Goal: Task Accomplishment & Management: Manage account settings

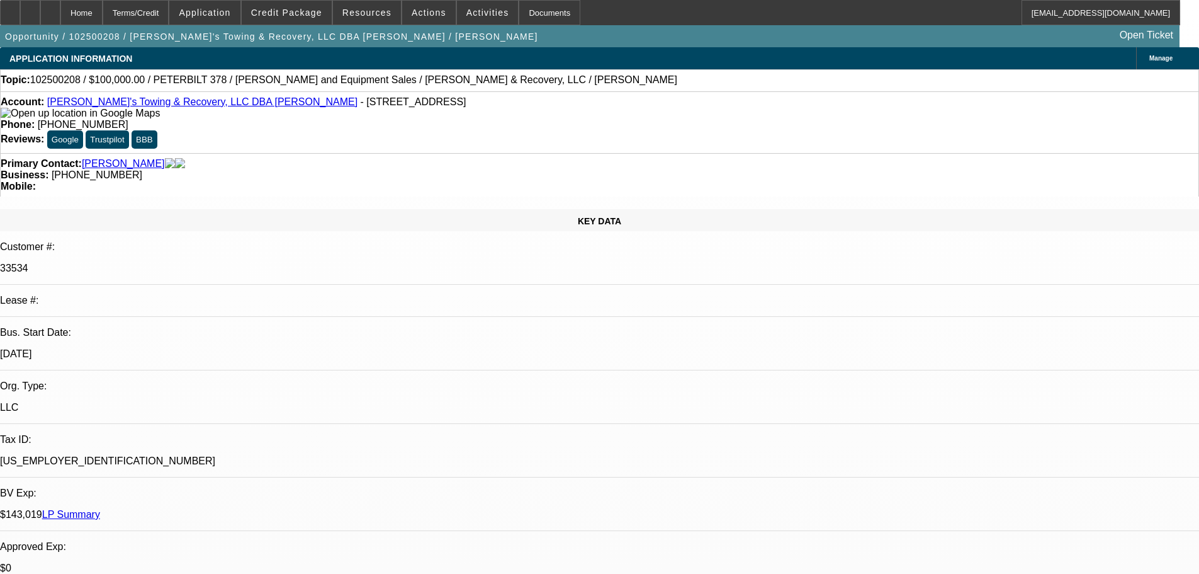
select select "0.2"
select select "2"
select select "0"
select select "6"
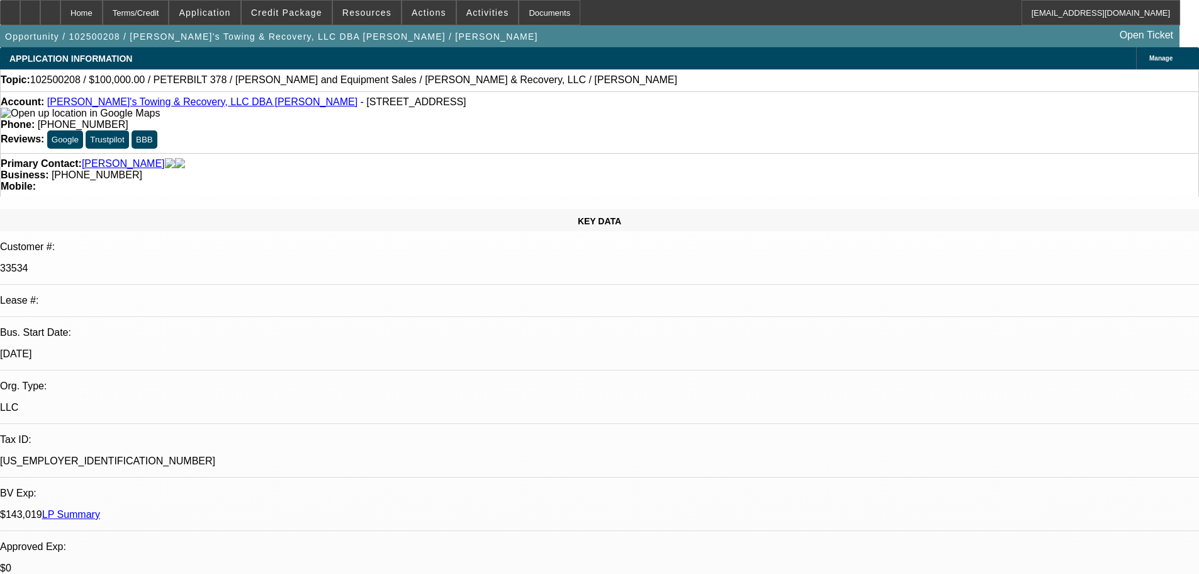
select select "0.2"
select select "2"
select select "0"
select select "6"
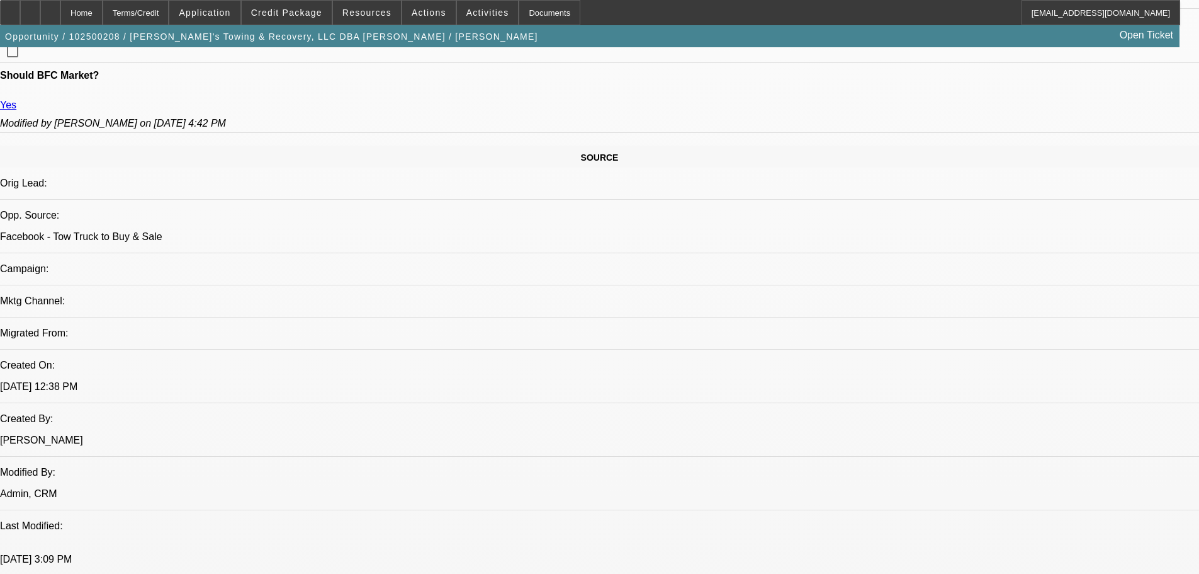
scroll to position [387, 0]
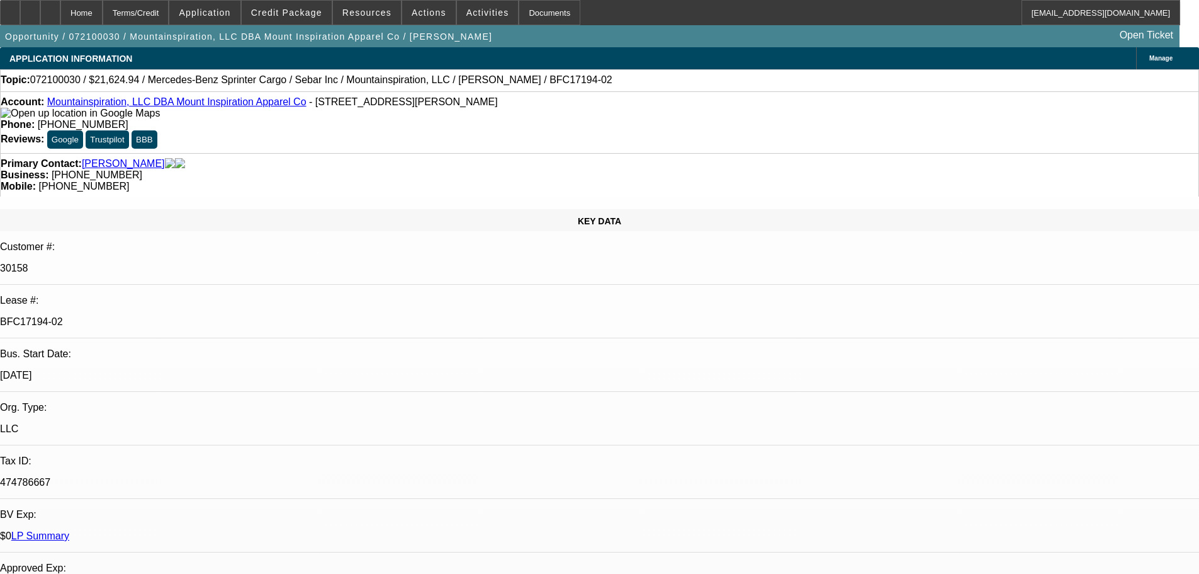
select select "0"
select select "6"
select select "0"
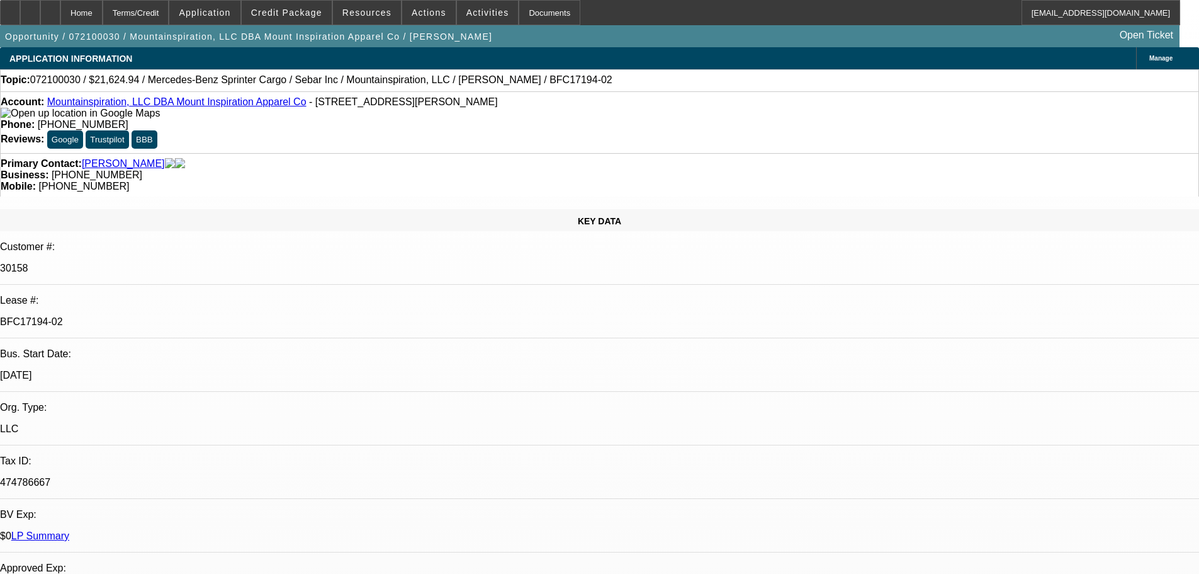
select select "0"
select select "6"
select select "0"
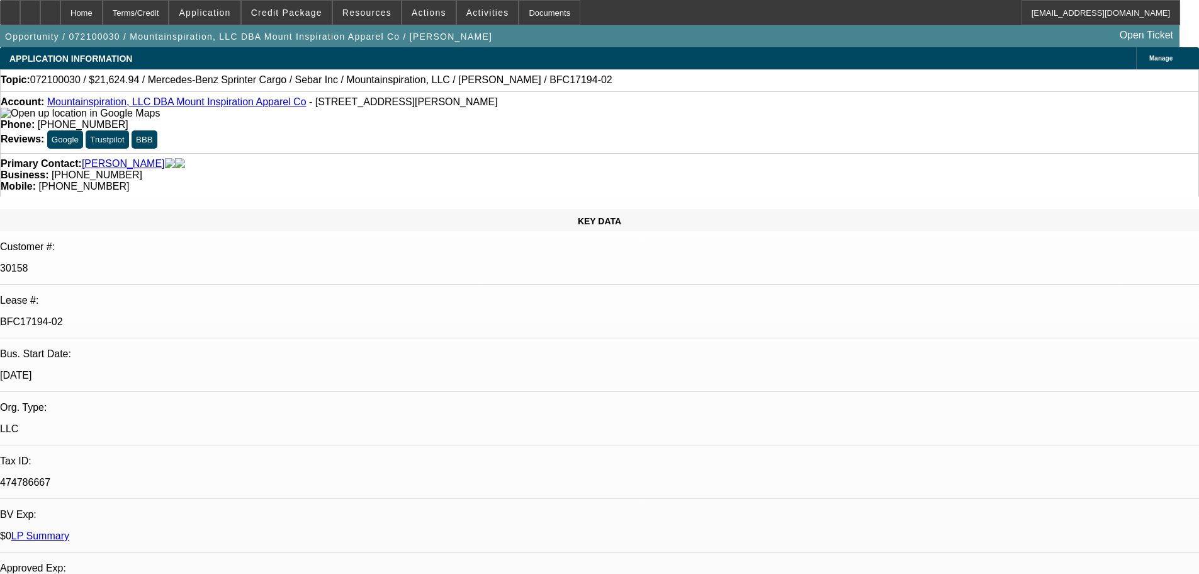
select select "0"
select select "6"
select select "0"
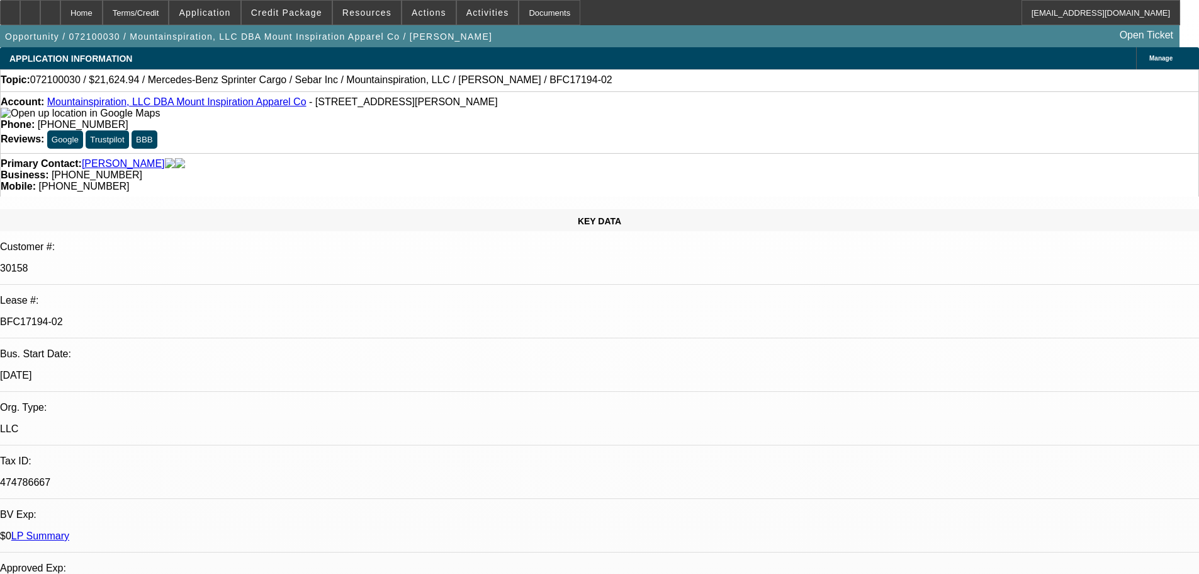
select select "6"
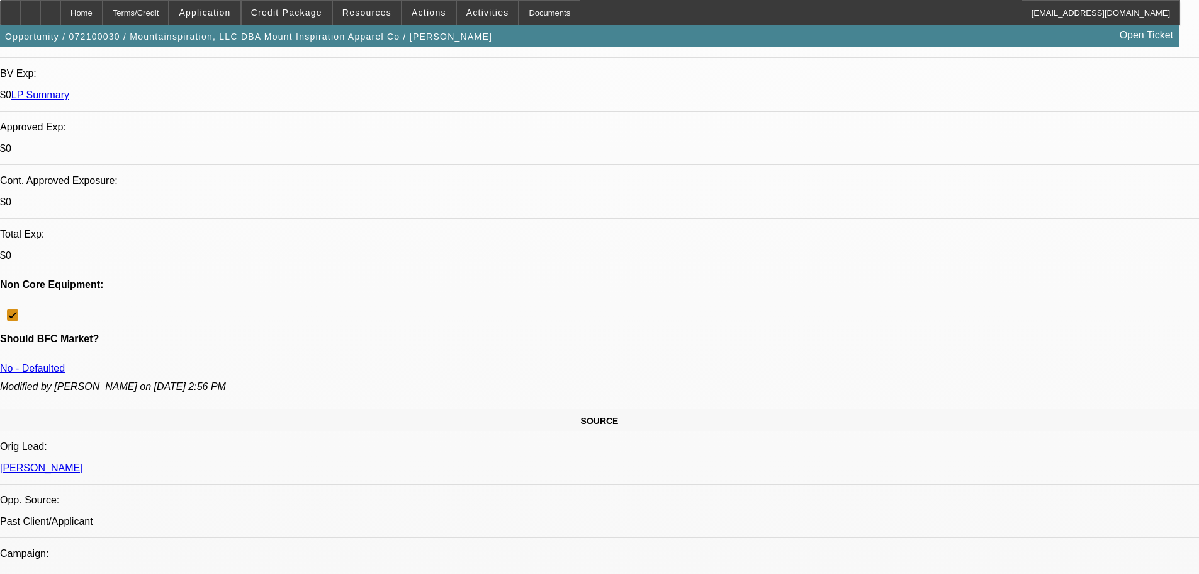
scroll to position [818, 0]
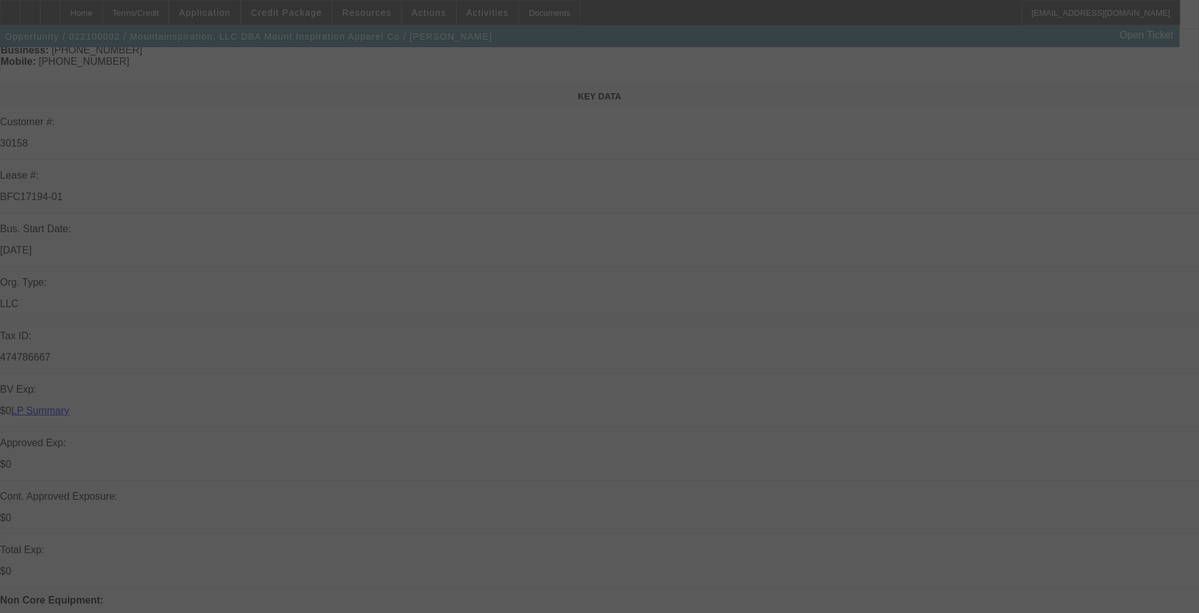
scroll to position [126, 0]
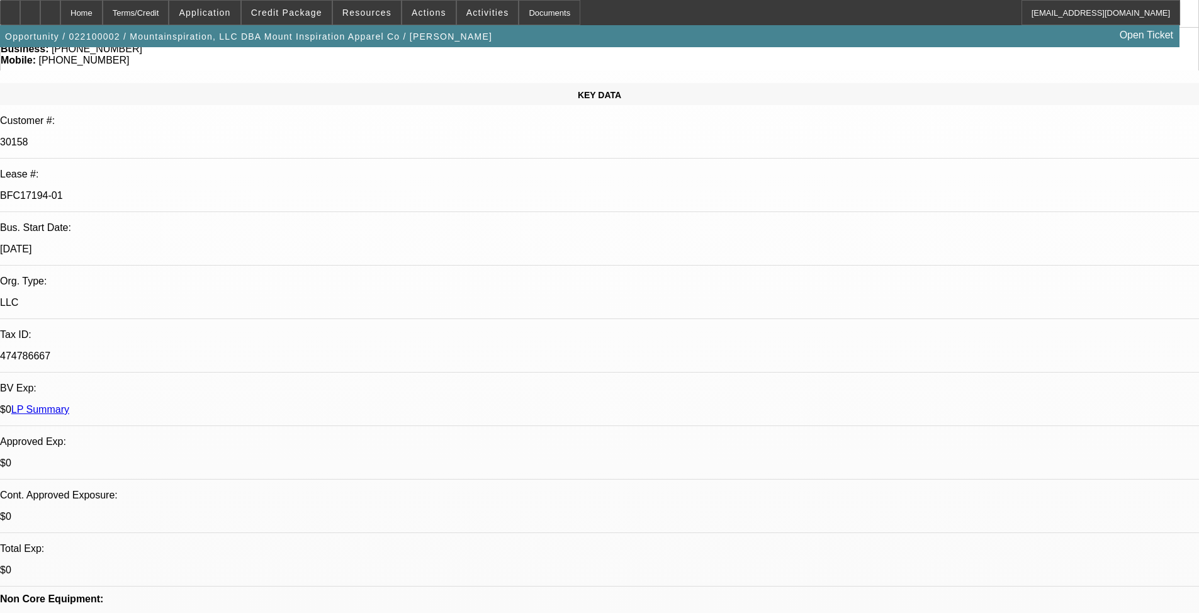
select select "0"
select select "2"
select select "0"
select select "6"
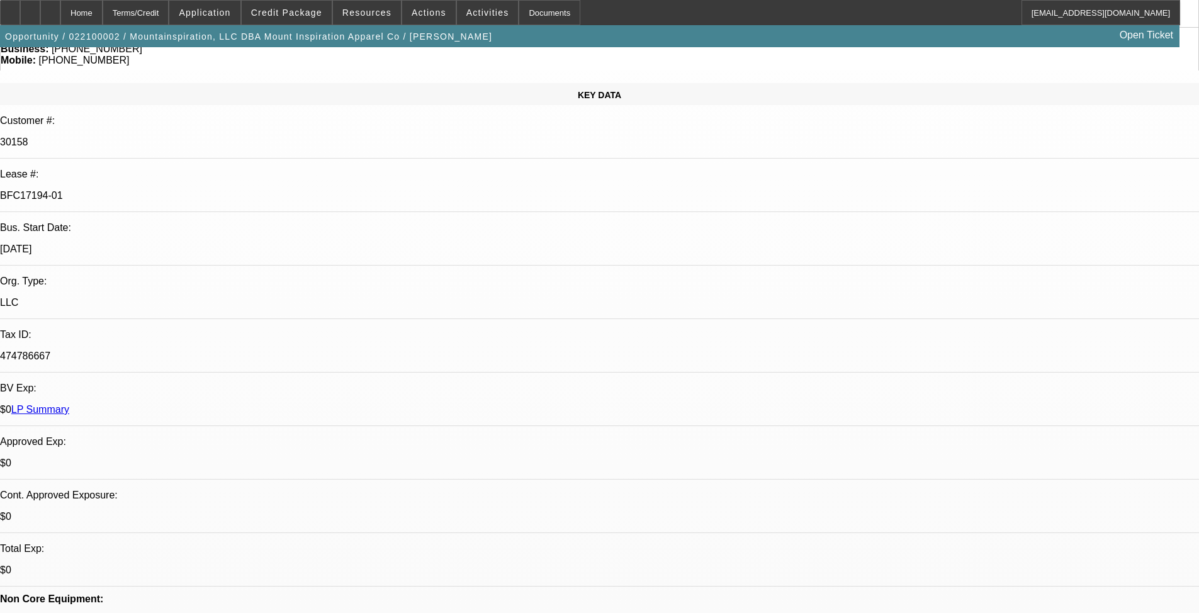
select select "0"
select select "2"
select select "0.1"
select select "4"
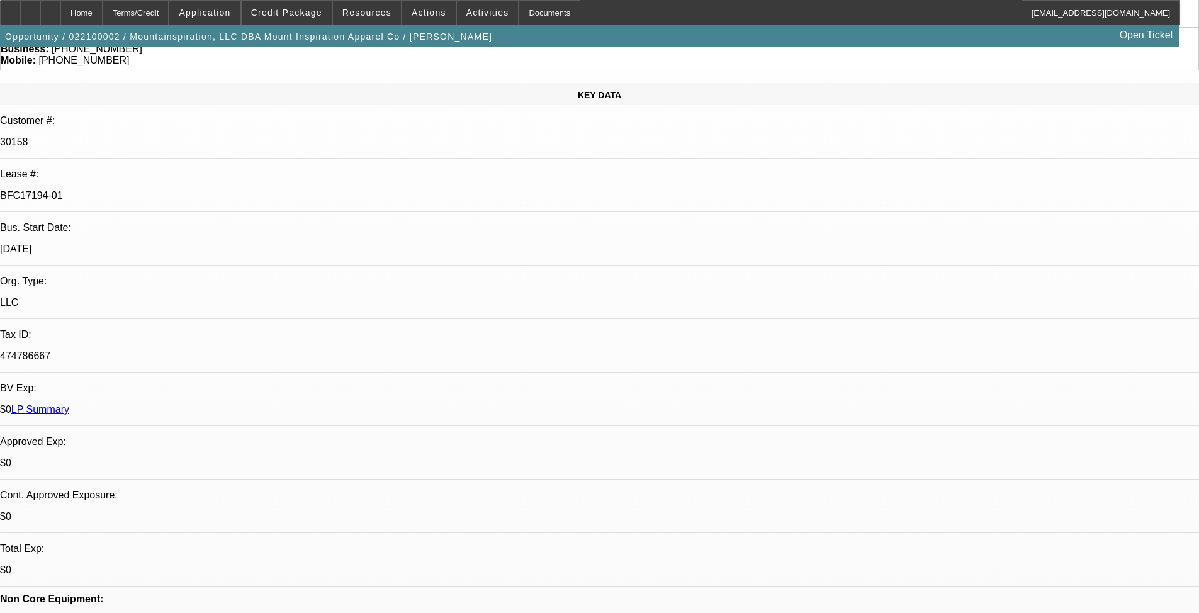
select select "0"
select select "2"
select select "0.1"
select select "4"
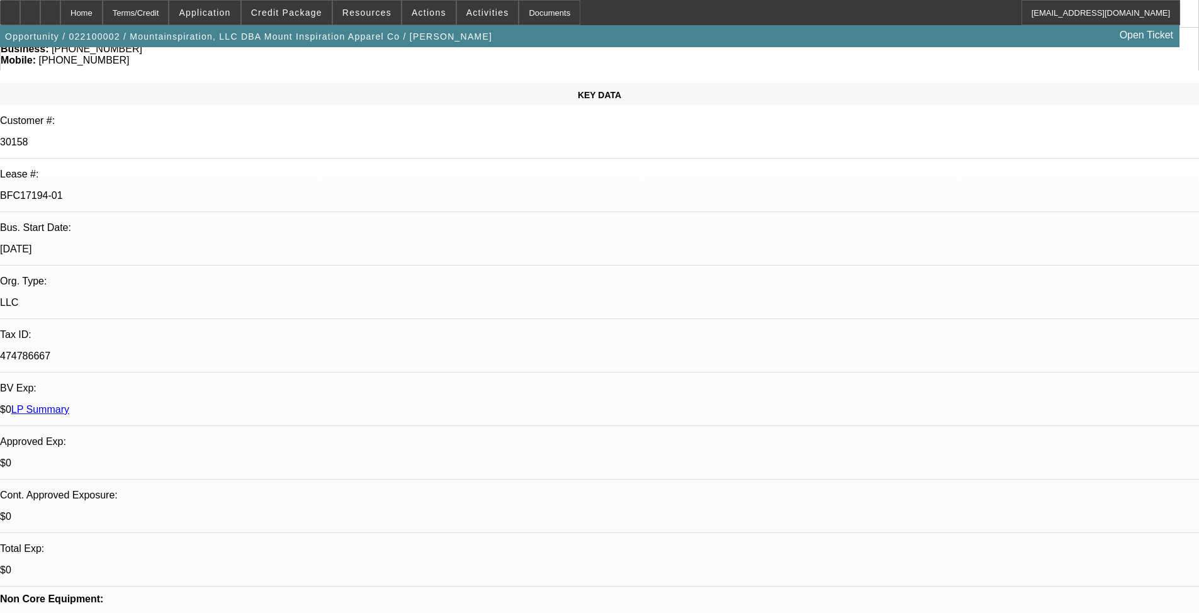
select select "0"
select select "0.1"
select select "4"
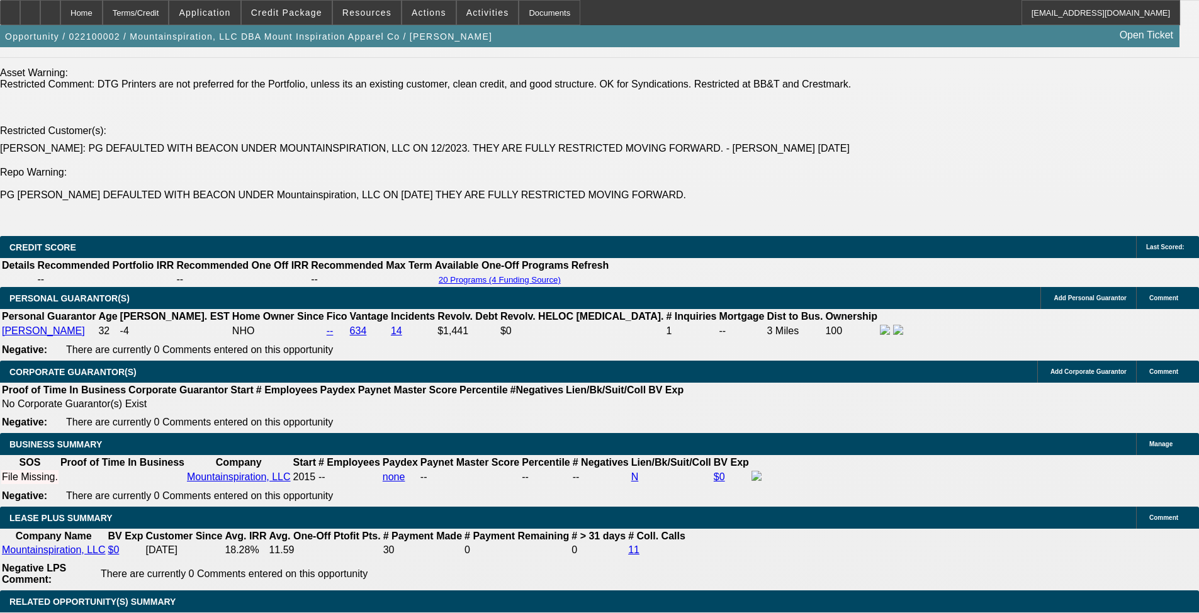
scroll to position [2078, 0]
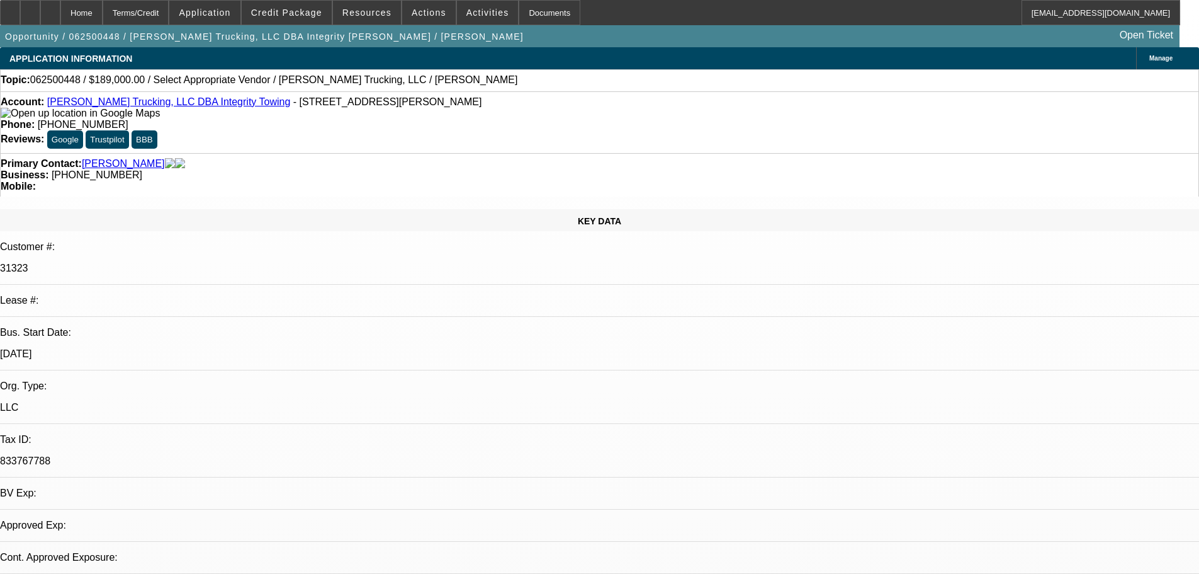
select select "0"
select select "2"
select select "0.1"
select select "4"
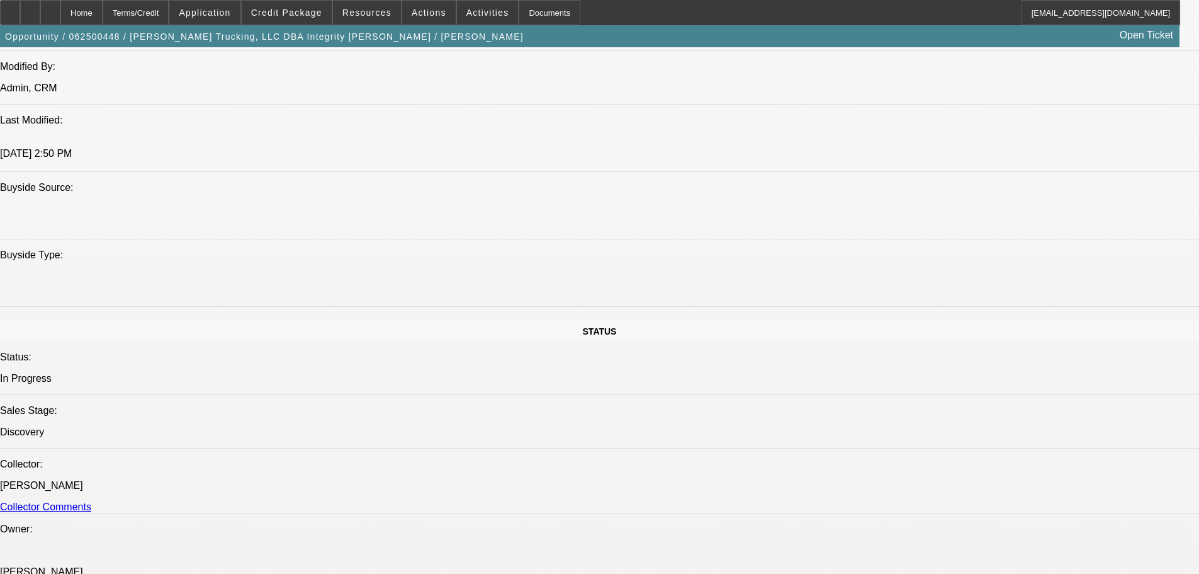
scroll to position [1322, 0]
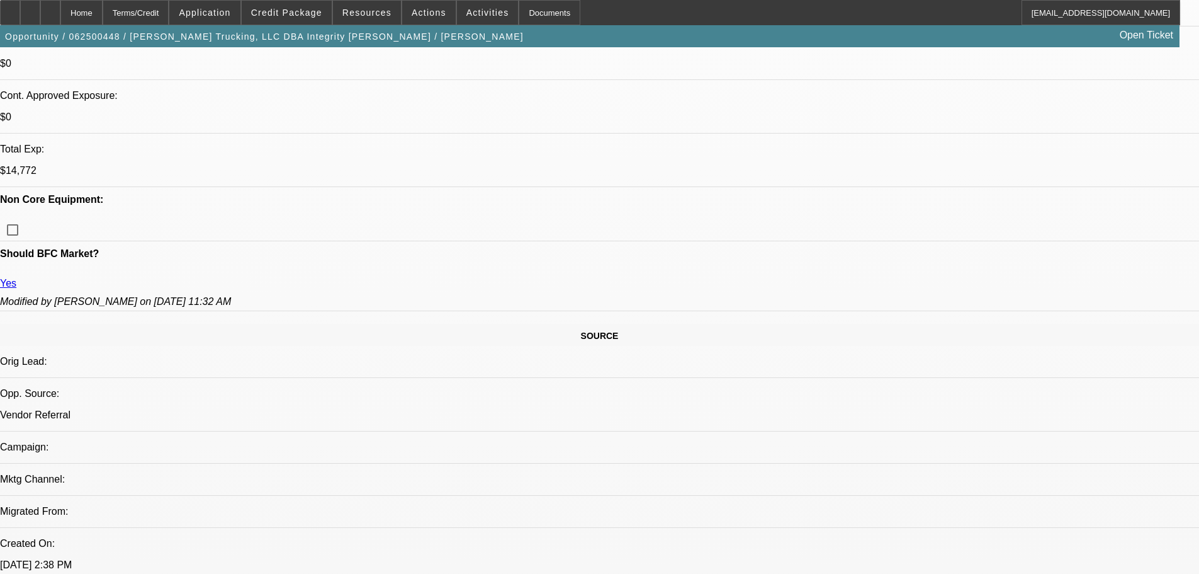
scroll to position [441, 0]
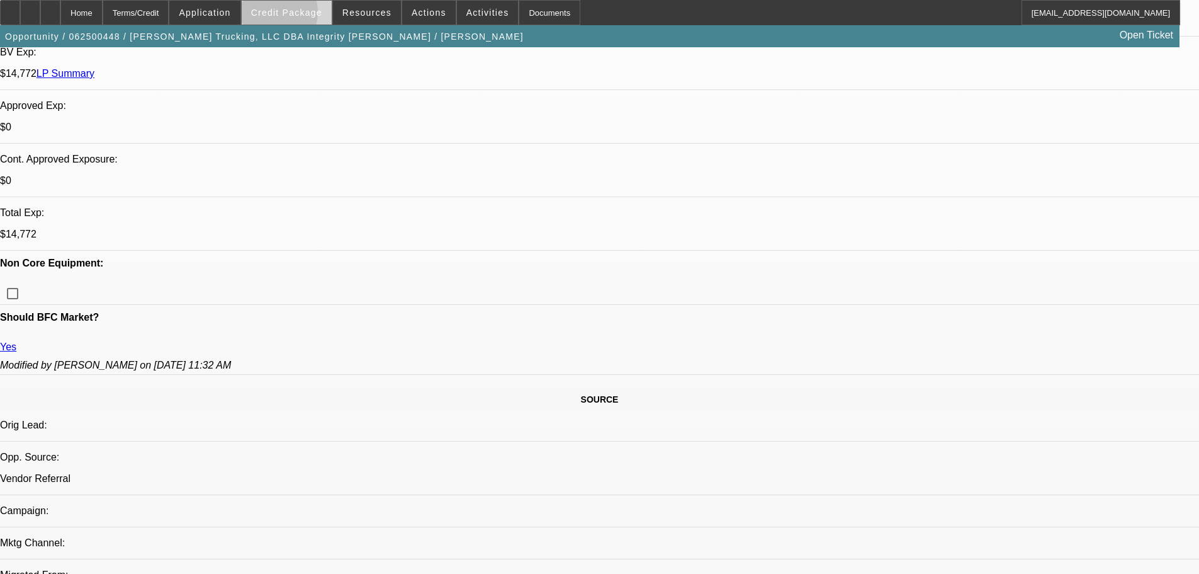
click at [288, 15] on span "Credit Package" at bounding box center [286, 13] width 71 height 10
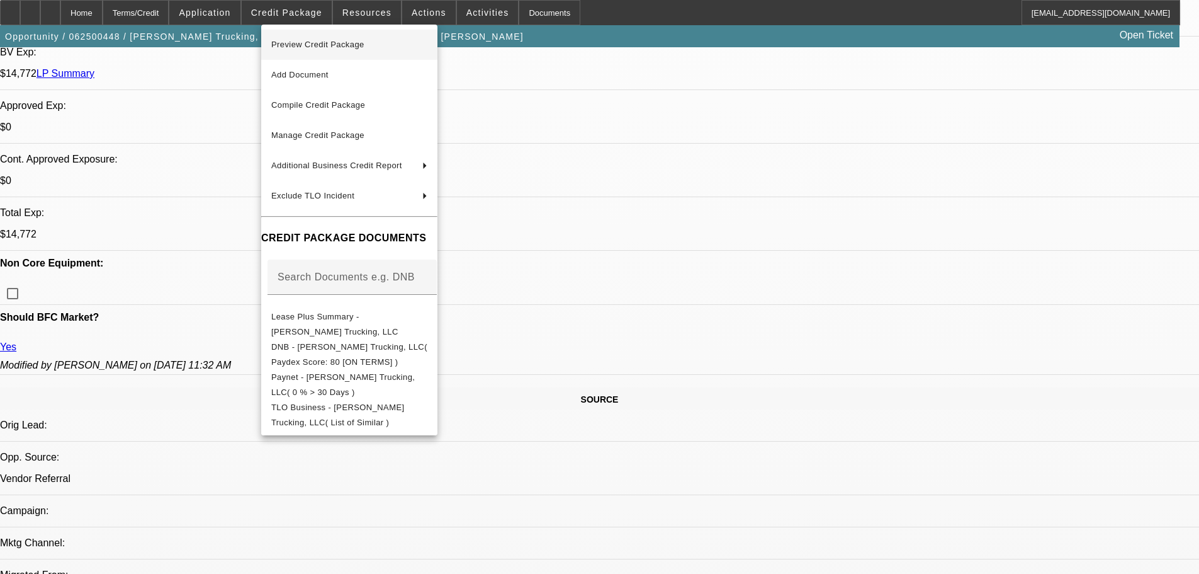
click at [343, 48] on span "Preview Credit Package" at bounding box center [317, 44] width 93 height 9
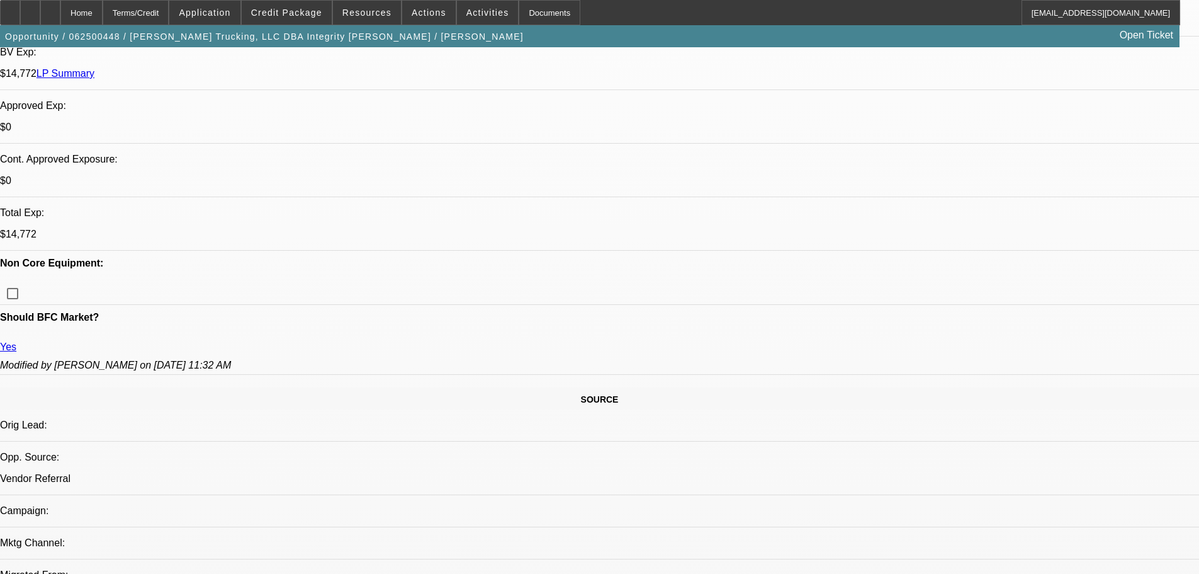
scroll to position [630, 0]
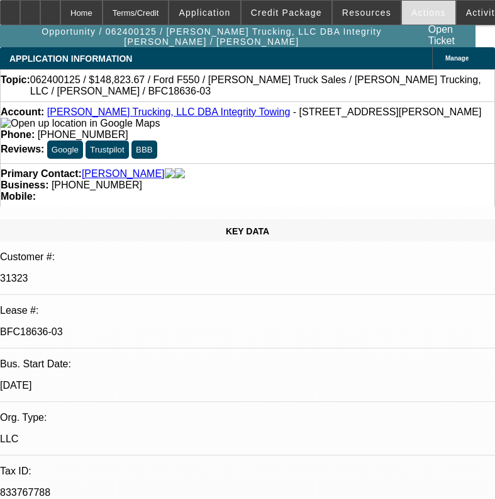
select select "0.1"
select select "0"
select select "2"
select select "0"
select select "6"
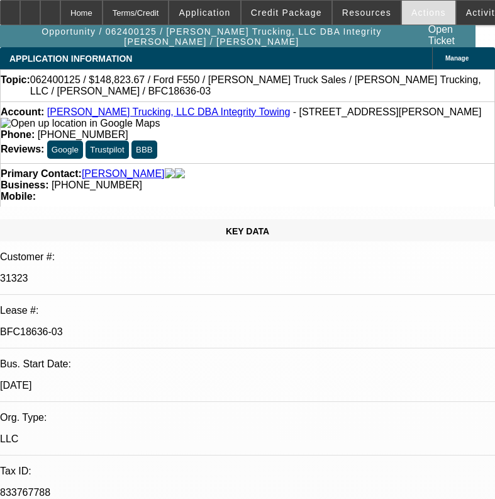
select select "0"
select select "2"
select select "0.1"
select select "4"
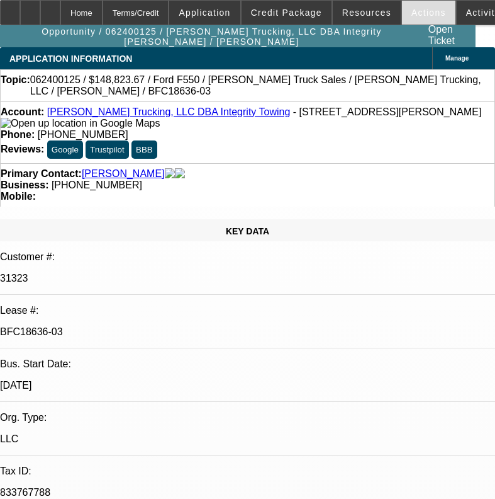
select select "0"
select select "2"
select select "0"
select select "6"
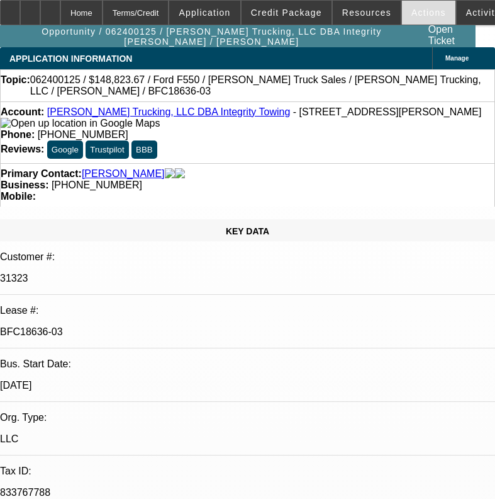
select select "0"
select select "2"
select select "0.1"
select select "4"
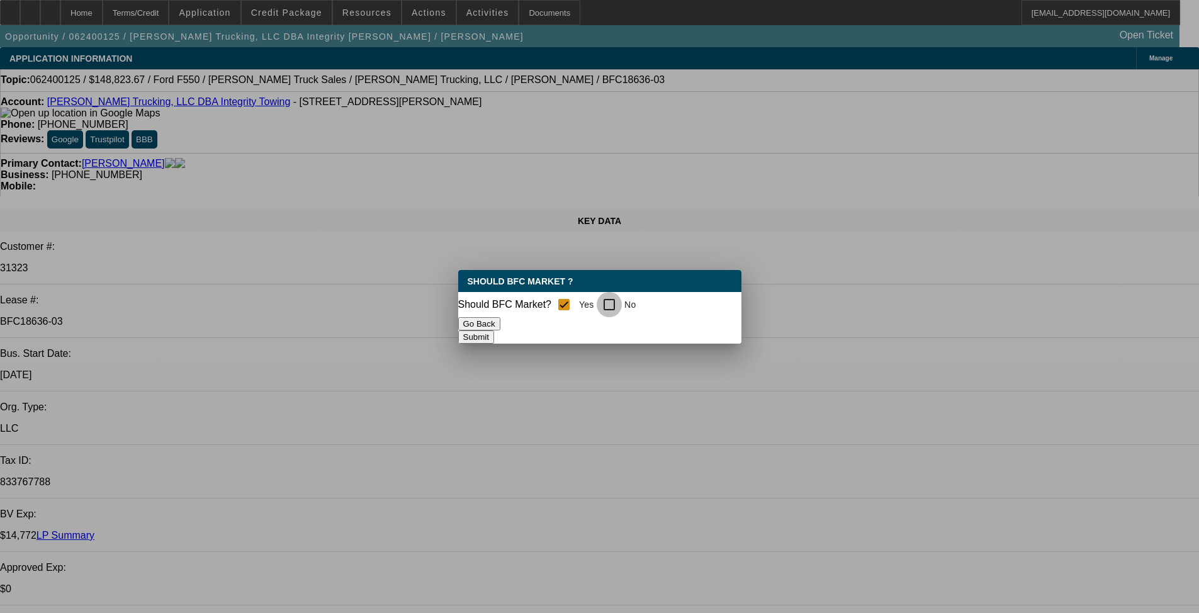
click at [504, 302] on input "No" at bounding box center [609, 304] width 25 height 25
checkbox input "true"
checkbox input "false"
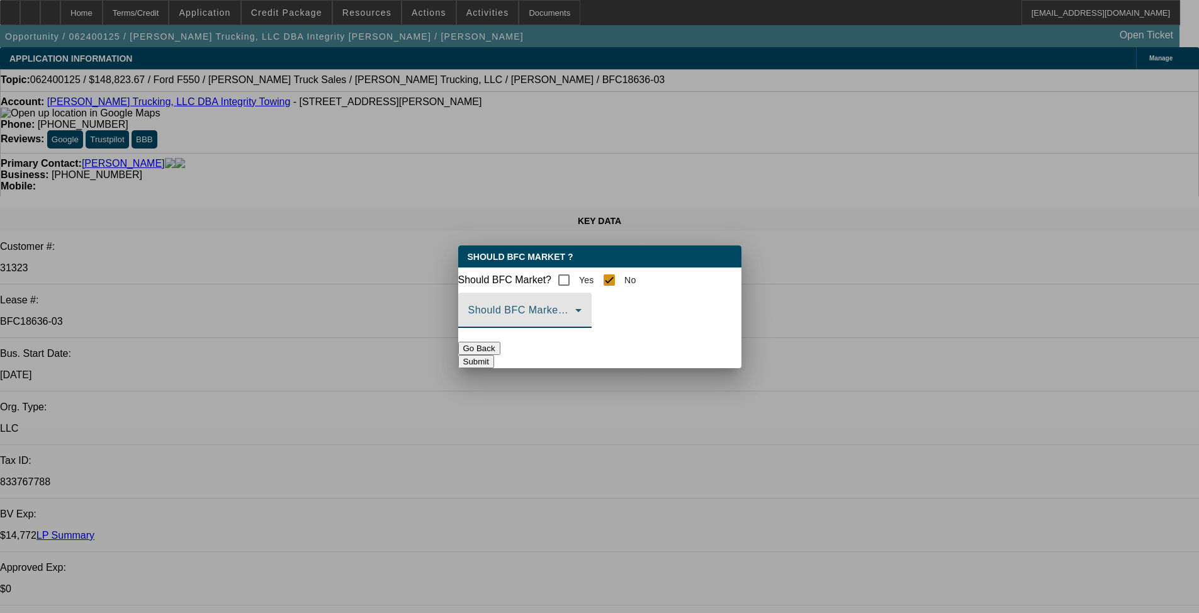
click at [504, 315] on icon at bounding box center [578, 310] width 15 height 15
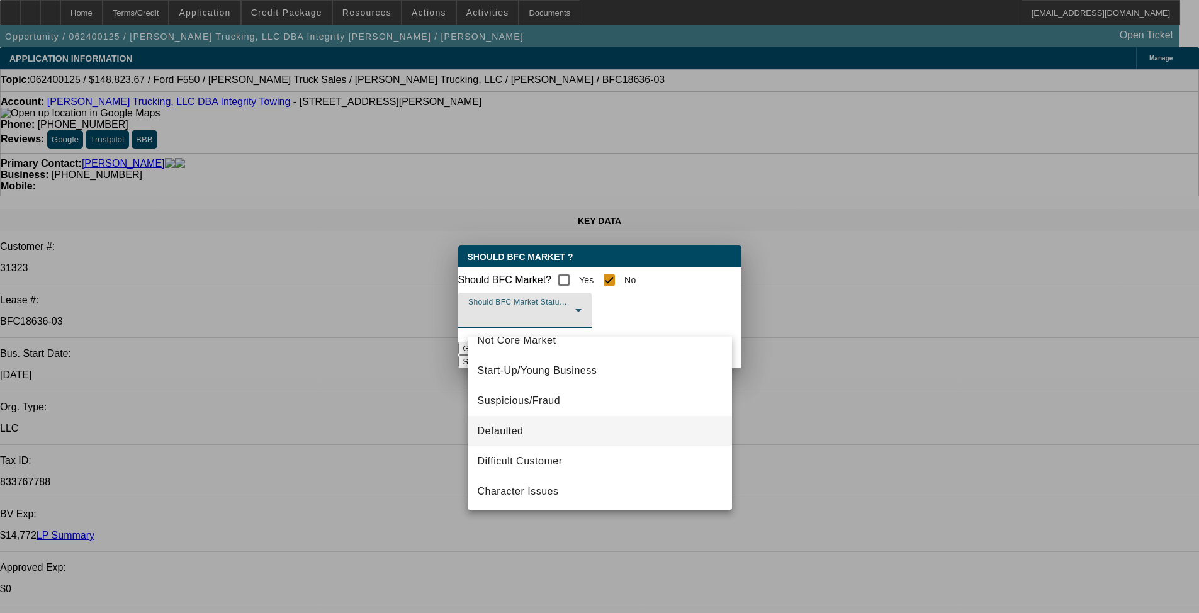
scroll to position [79, 0]
click at [504, 429] on span "Defaulted" at bounding box center [501, 429] width 46 height 15
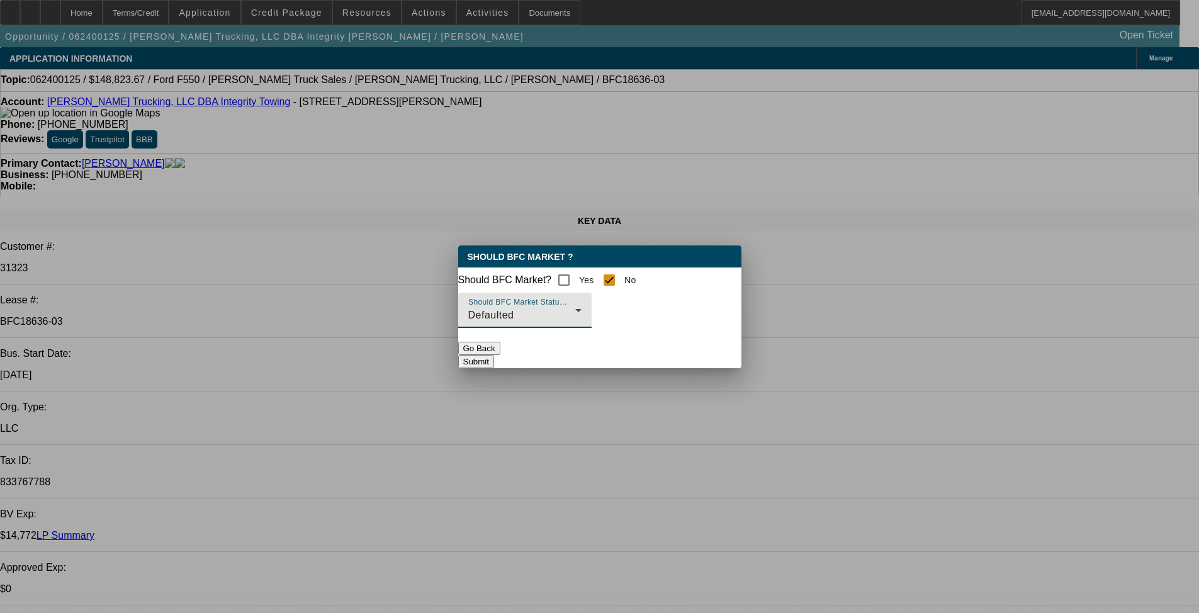
click at [494, 361] on button "Submit" at bounding box center [476, 361] width 36 height 13
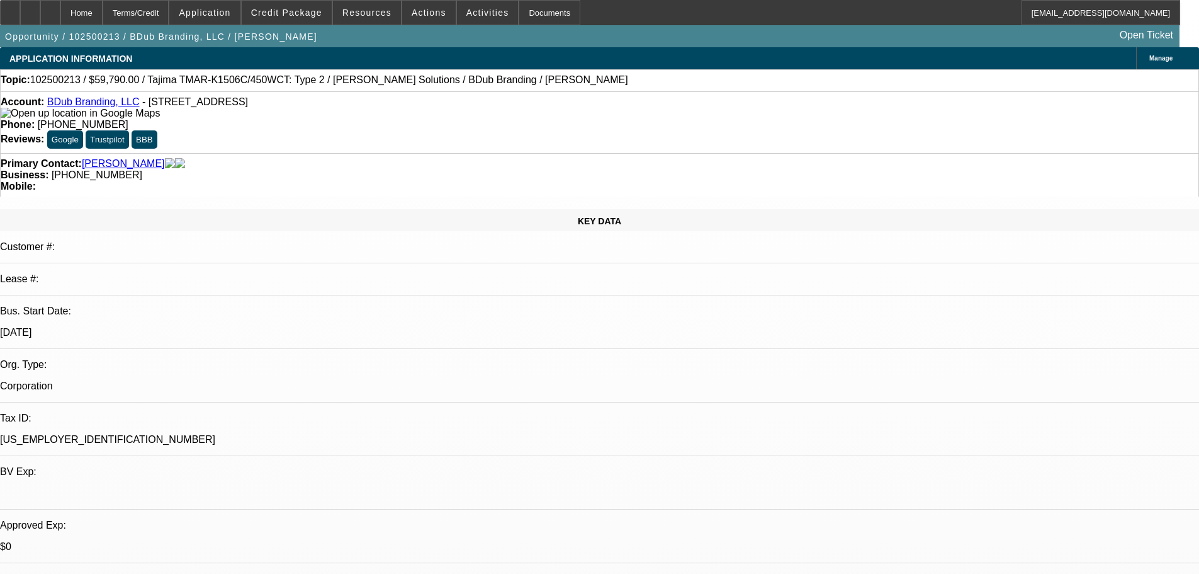
select select "0"
select select "2"
select select "0"
select select "6"
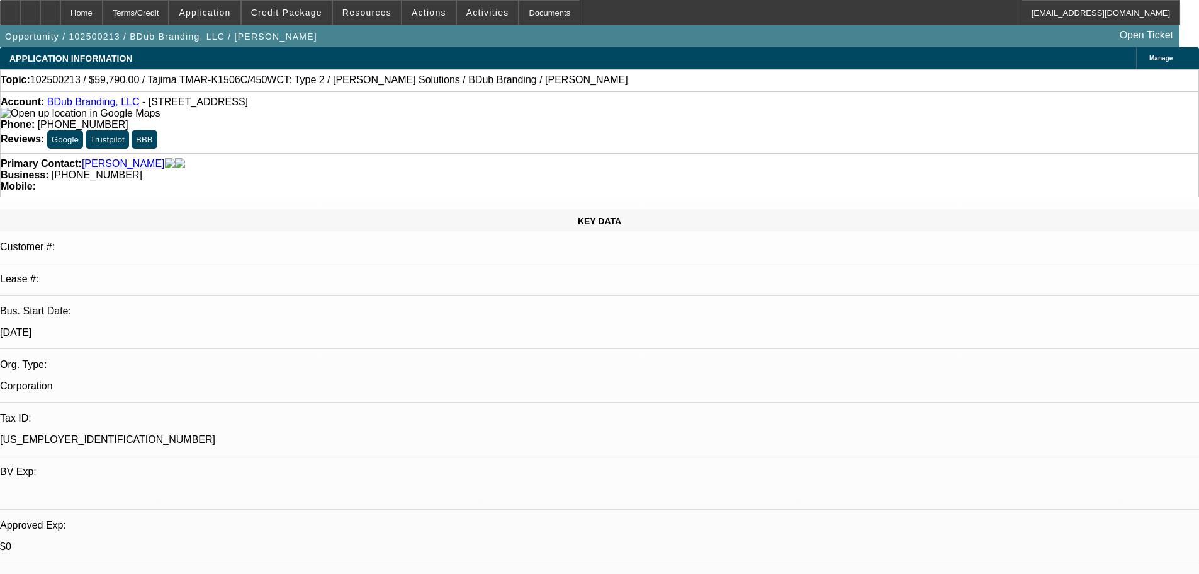
select select "0"
select select "2"
select select "0"
select select "6"
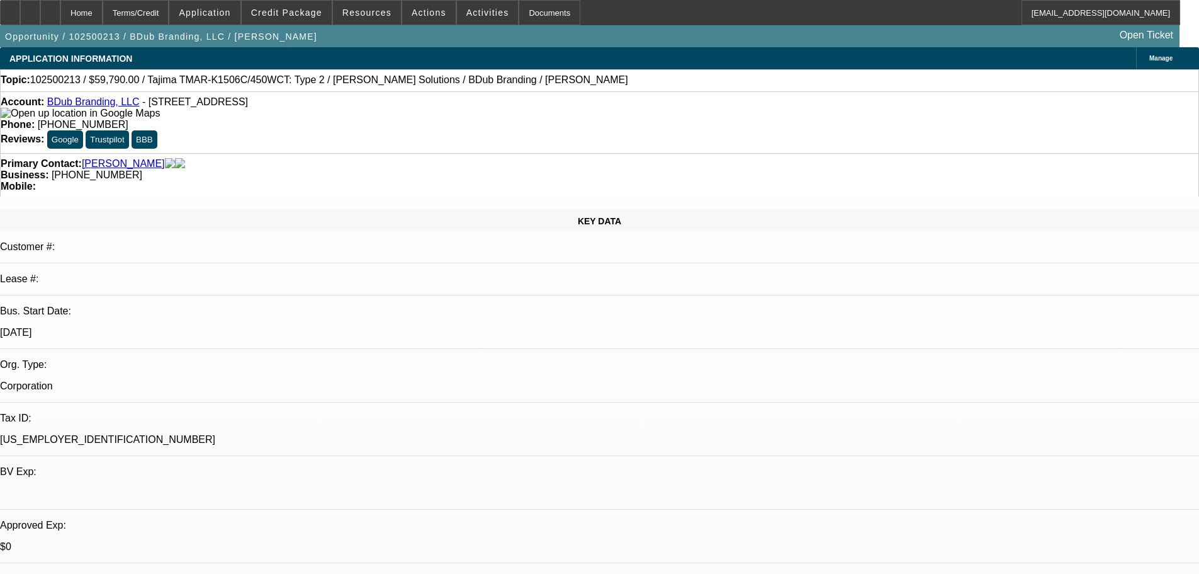
select select "0"
select select "2"
select select "0"
select select "6"
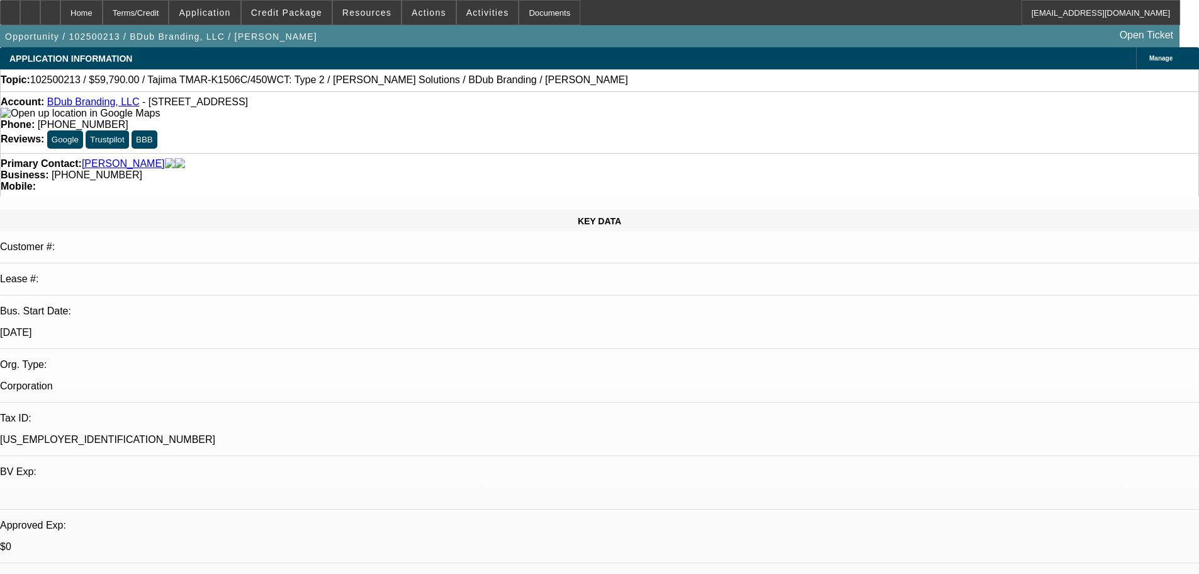
select select "0"
select select "2"
select select "0"
select select "6"
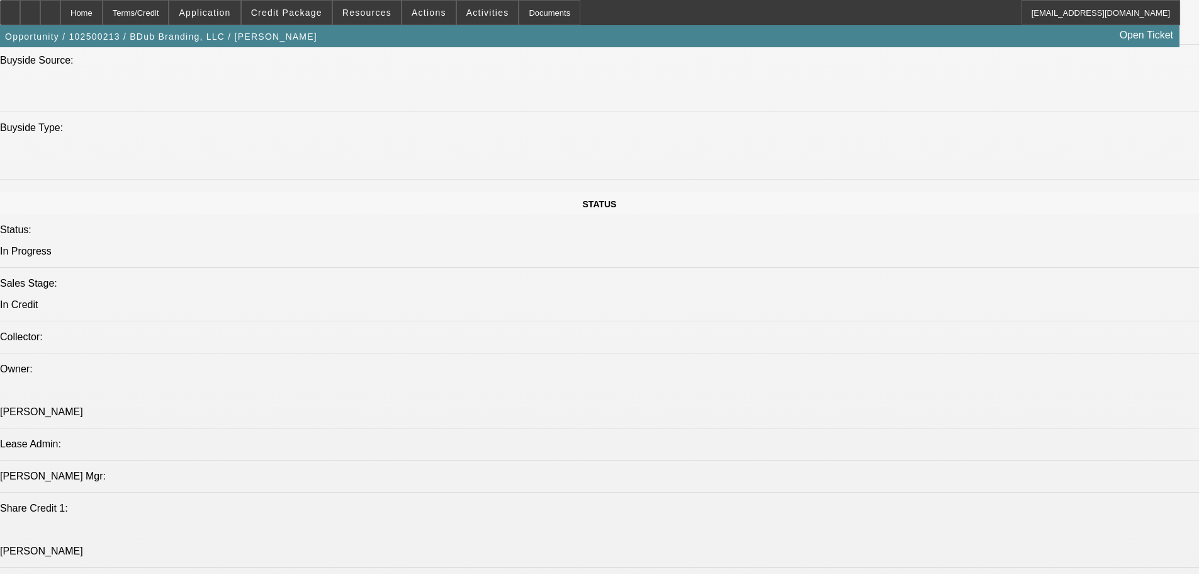
scroll to position [1331, 0]
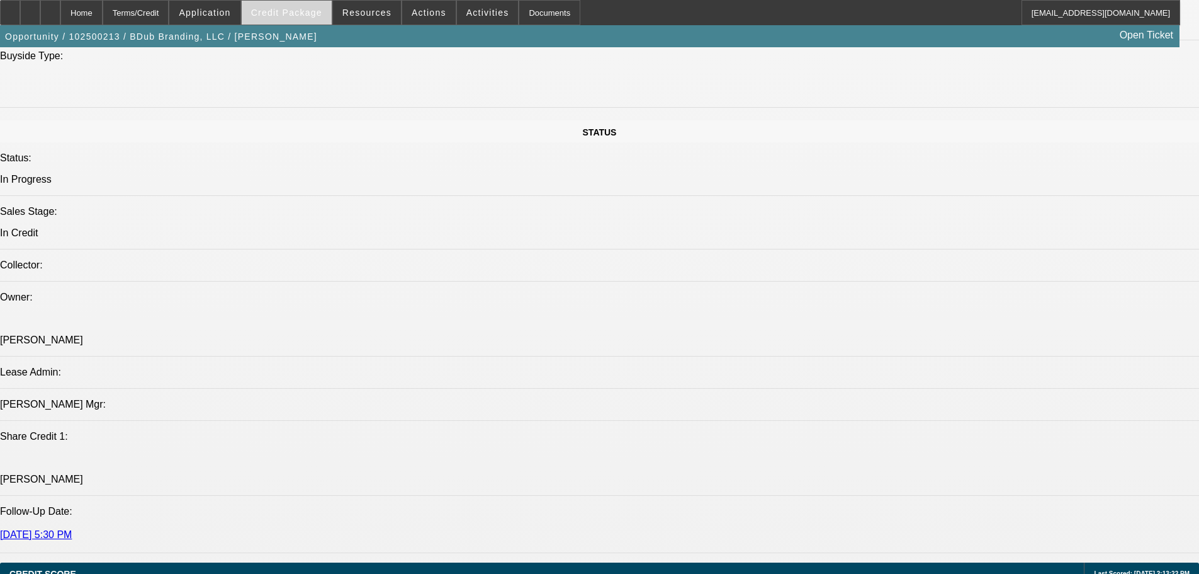
click at [314, 14] on span "Credit Package" at bounding box center [286, 13] width 71 height 10
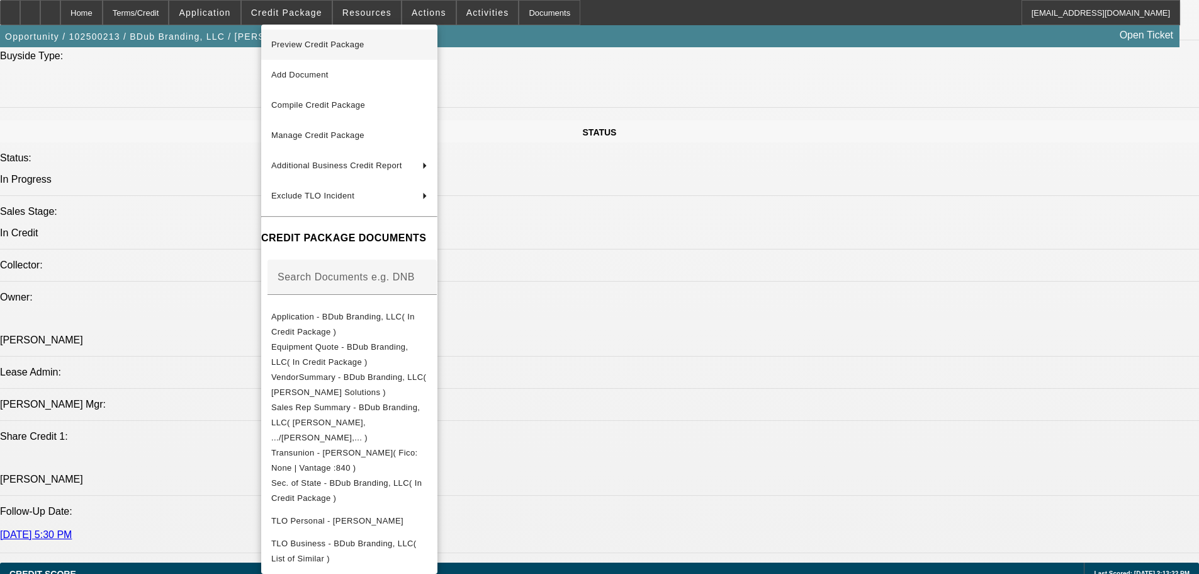
click at [311, 45] on span "Preview Credit Package" at bounding box center [317, 44] width 93 height 9
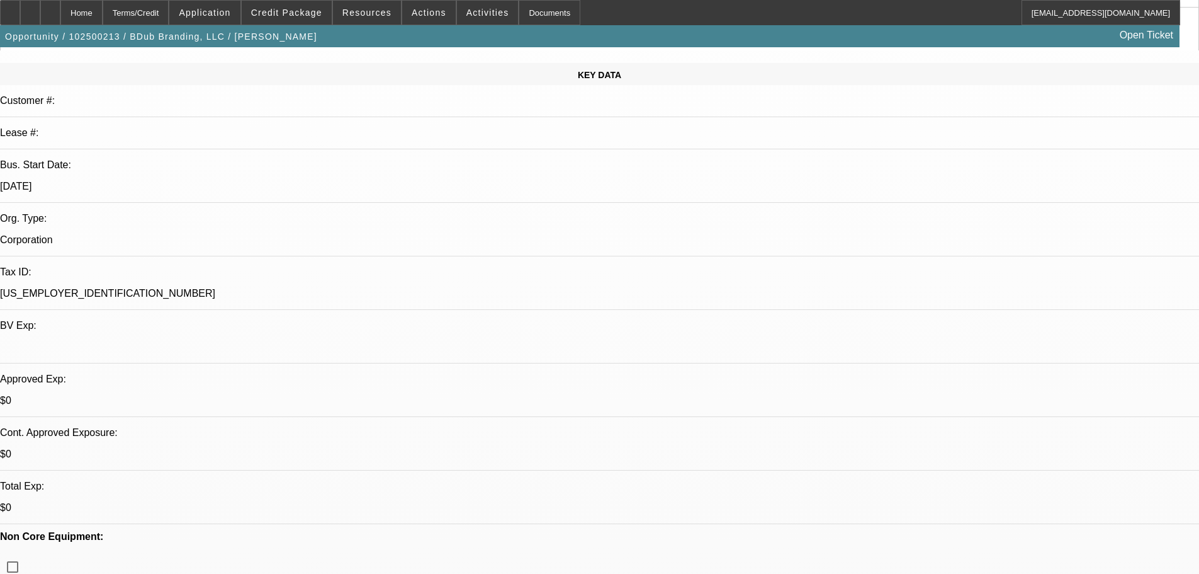
scroll to position [0, 0]
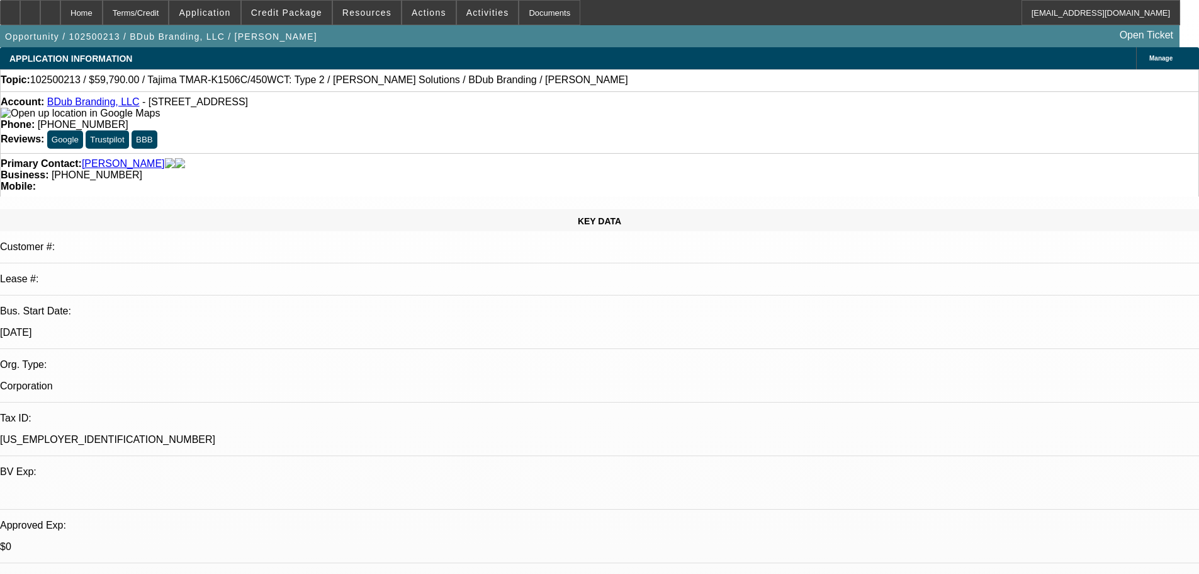
click at [29, 115] on img at bounding box center [80, 113] width 159 height 11
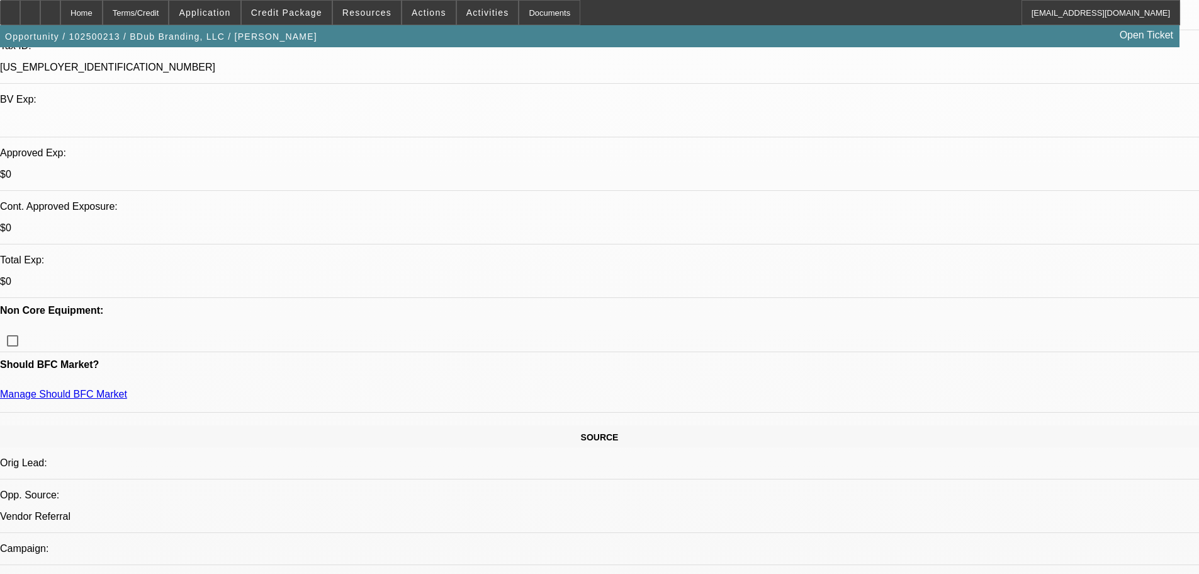
scroll to position [378, 0]
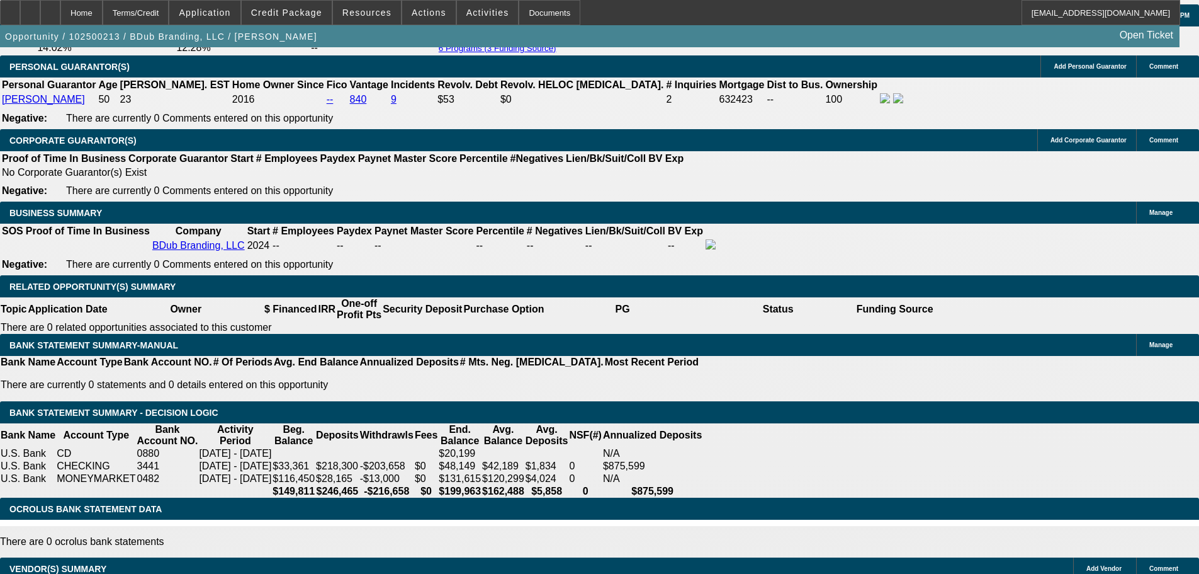
scroll to position [2078, 0]
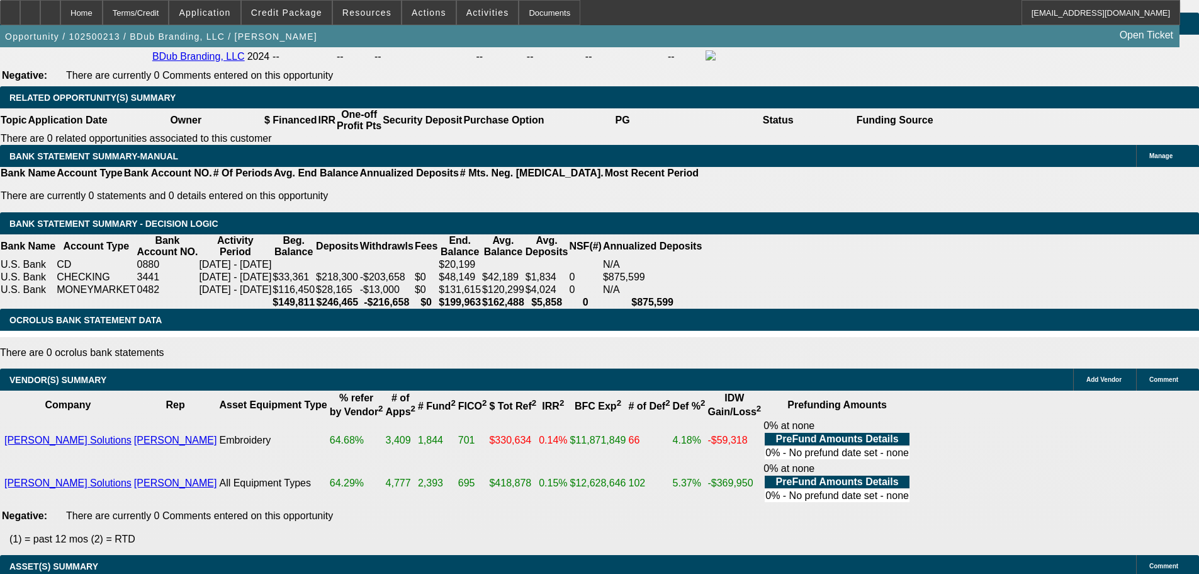
select select "3"
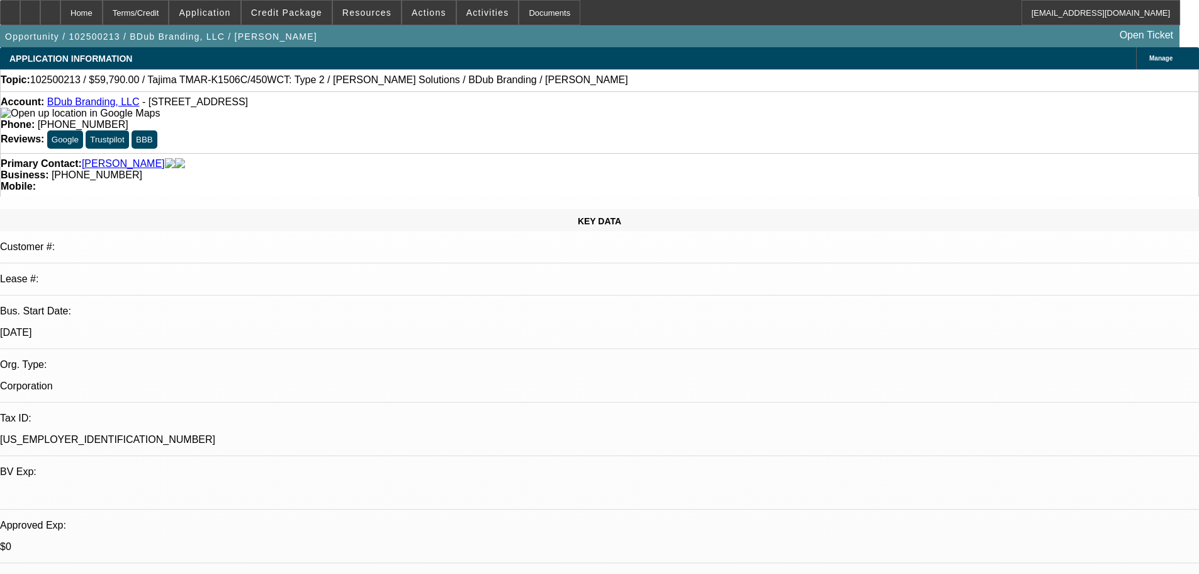
scroll to position [189, 0]
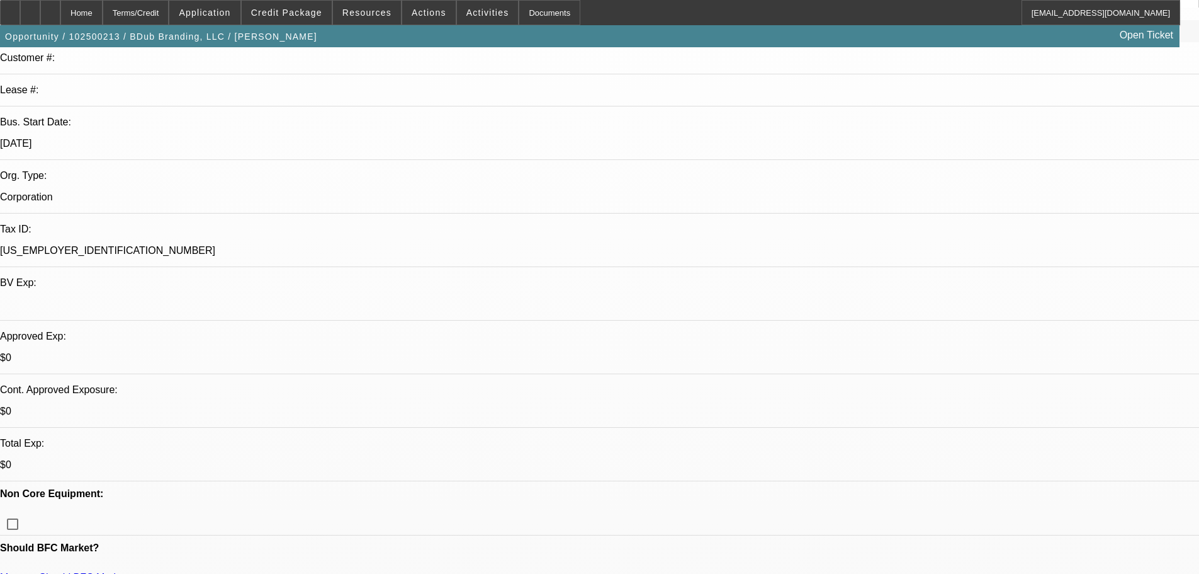
type textarea "APPROVED WITH 50% ALL-IN=- GOOD LUCK"
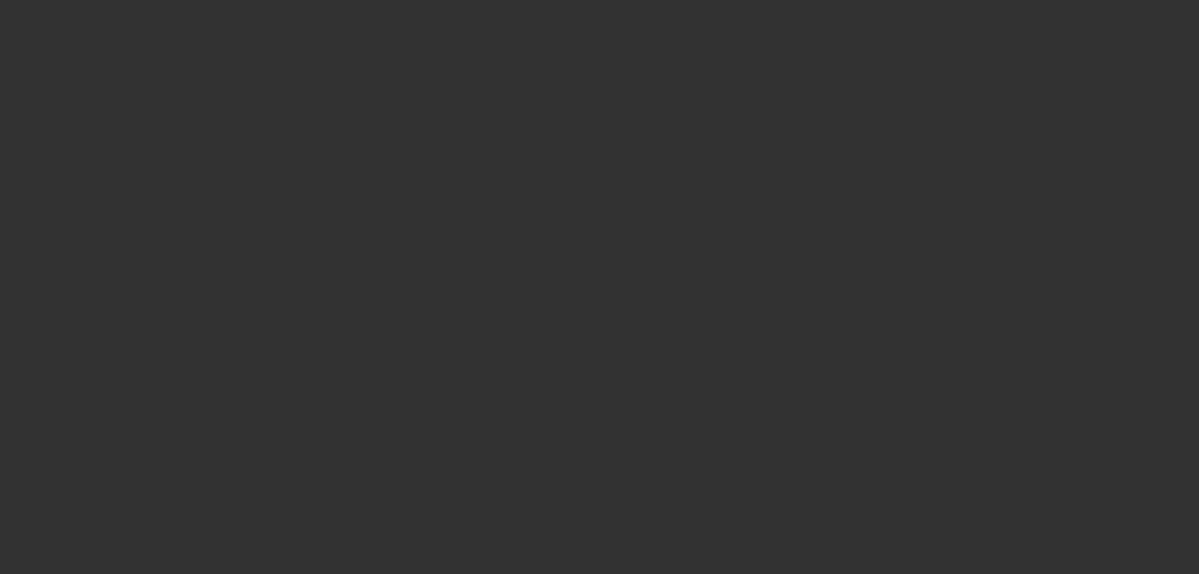
scroll to position [0, 0]
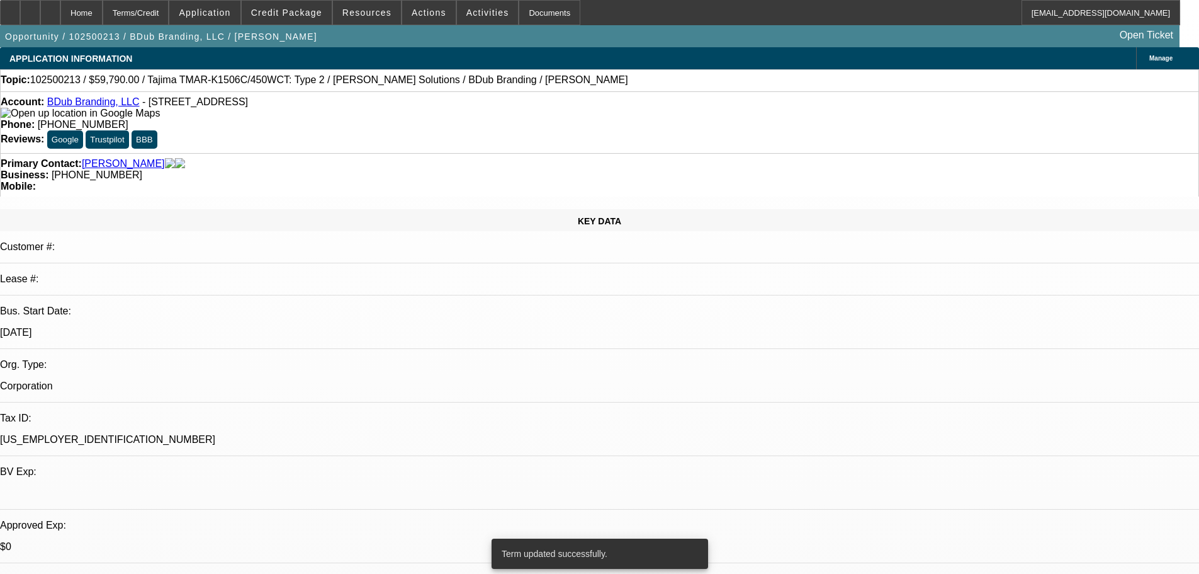
select select "0"
select select "2"
select select "0"
select select "6"
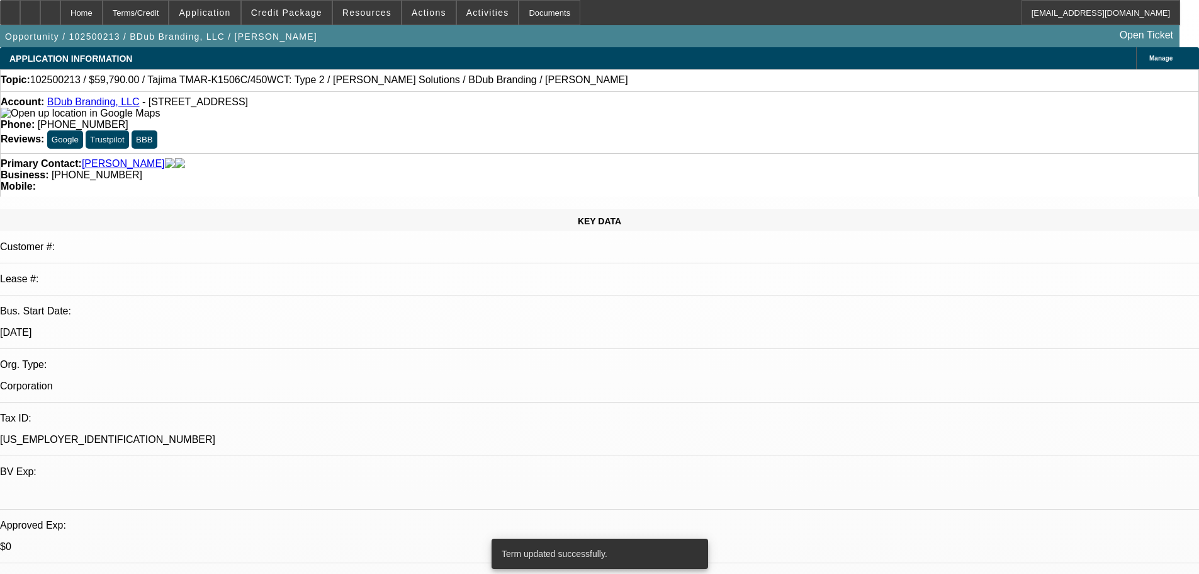
select select "0"
select select "2"
select select "0"
select select "6"
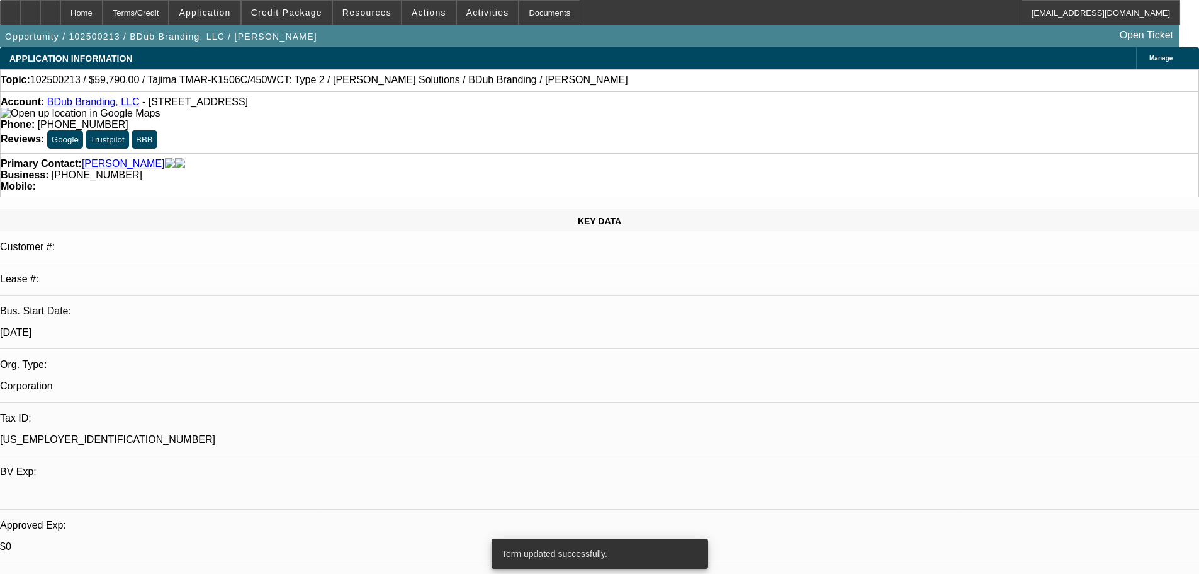
select select "0"
select select "2"
select select "0"
select select "6"
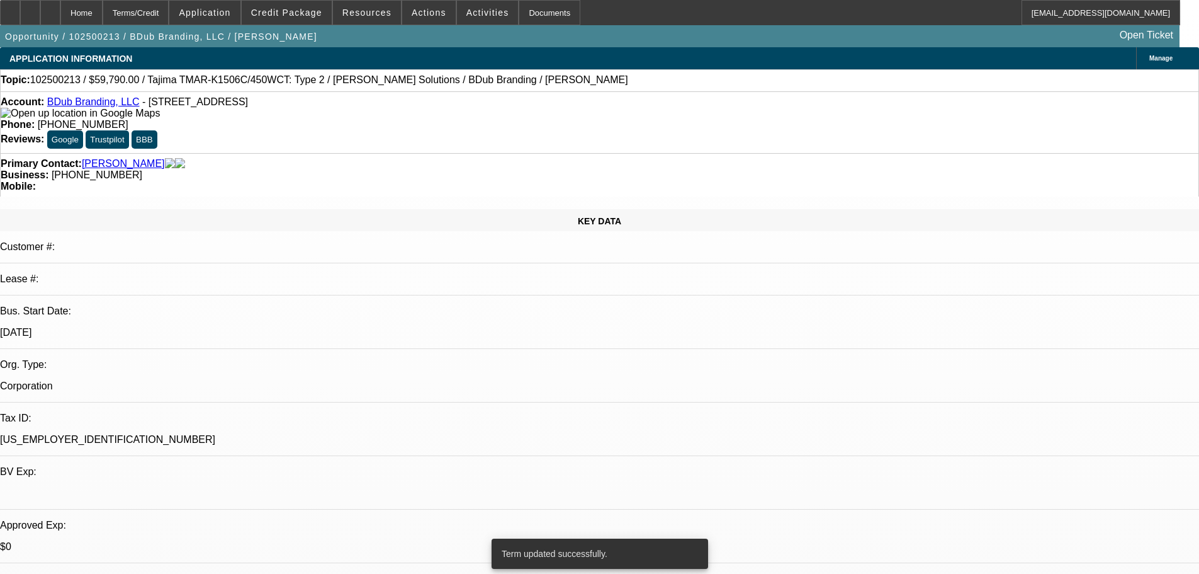
select select "0"
select select "2"
select select "0"
select select "6"
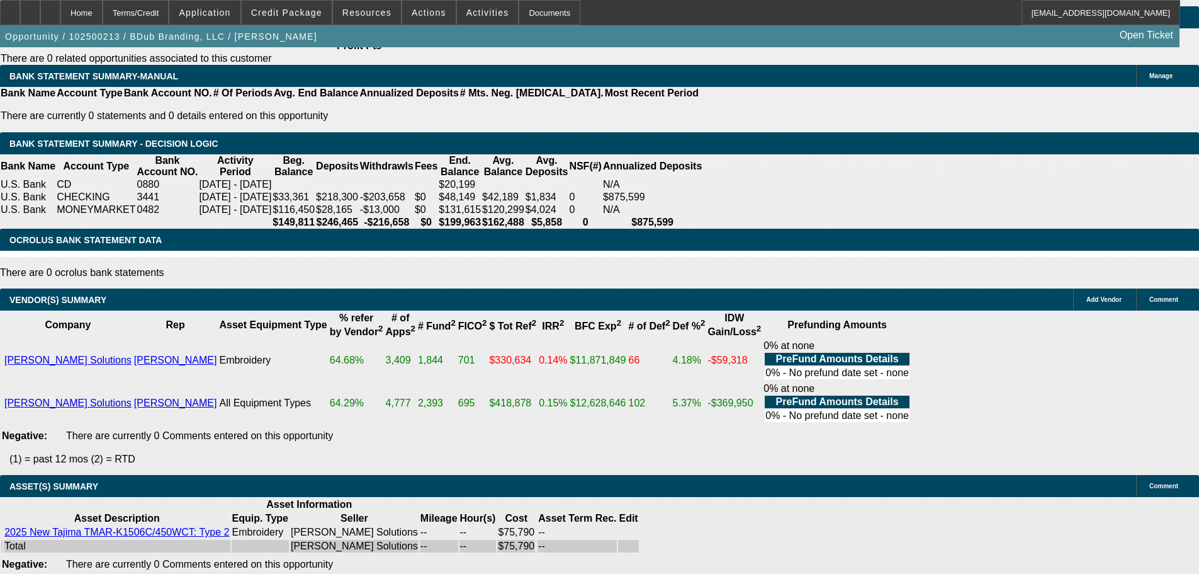
scroll to position [2203, 0]
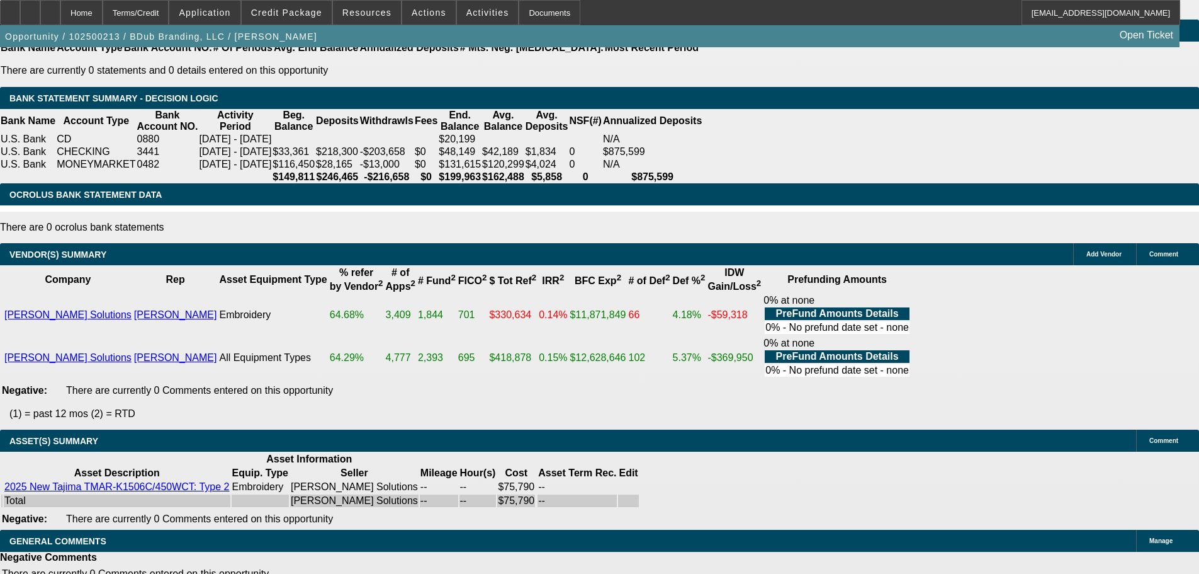
select select "3"
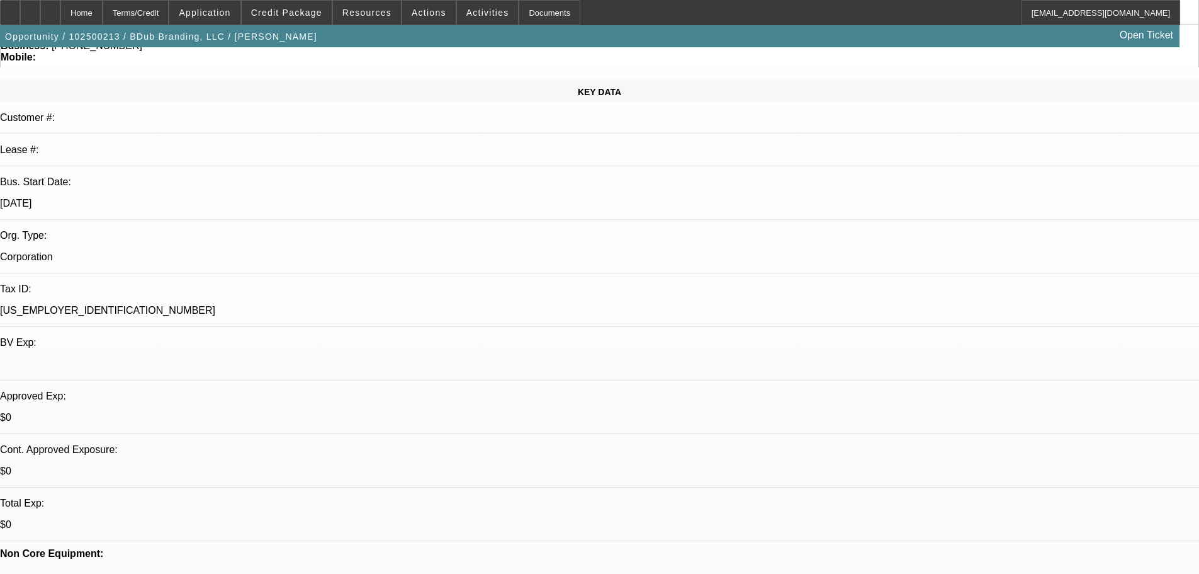
scroll to position [315, 0]
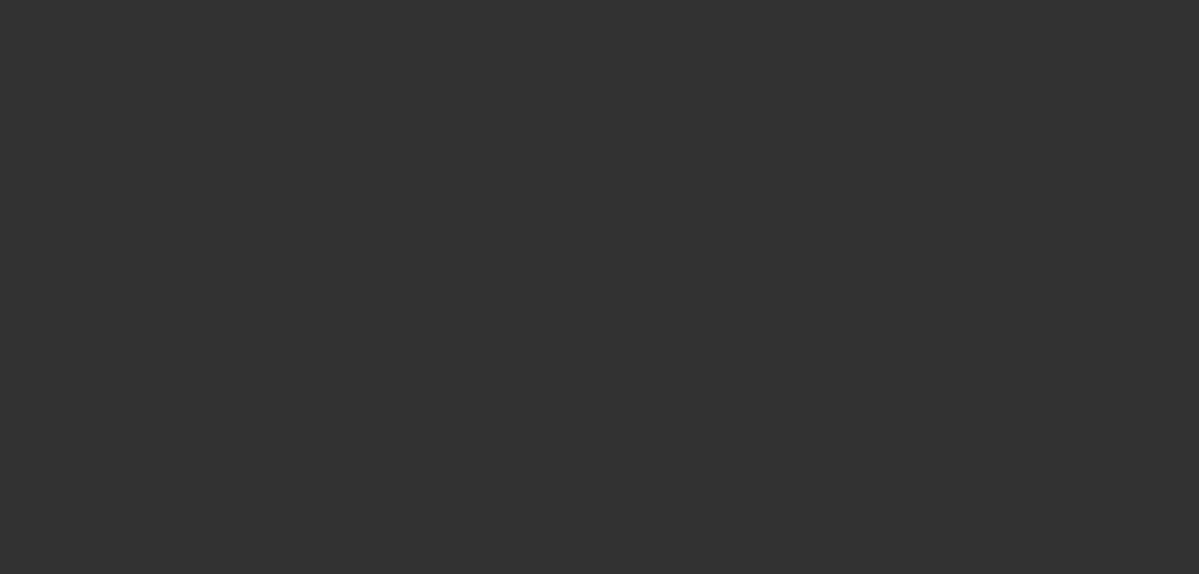
scroll to position [0, 0]
select select "0"
select select "2"
select select "0"
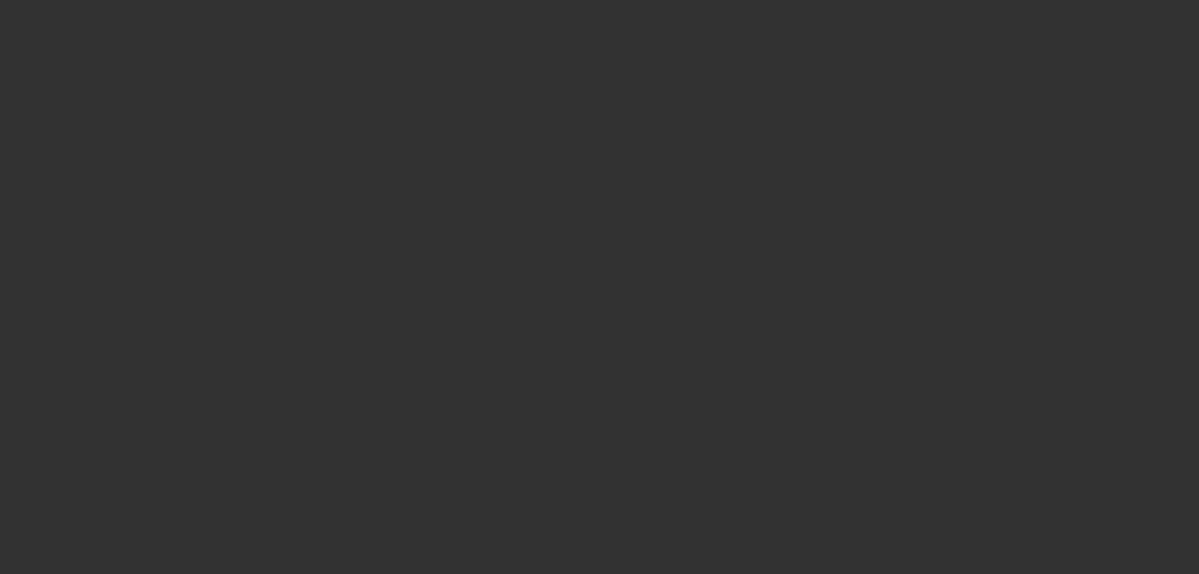
select select "6"
select select "0"
select select "2"
select select "0"
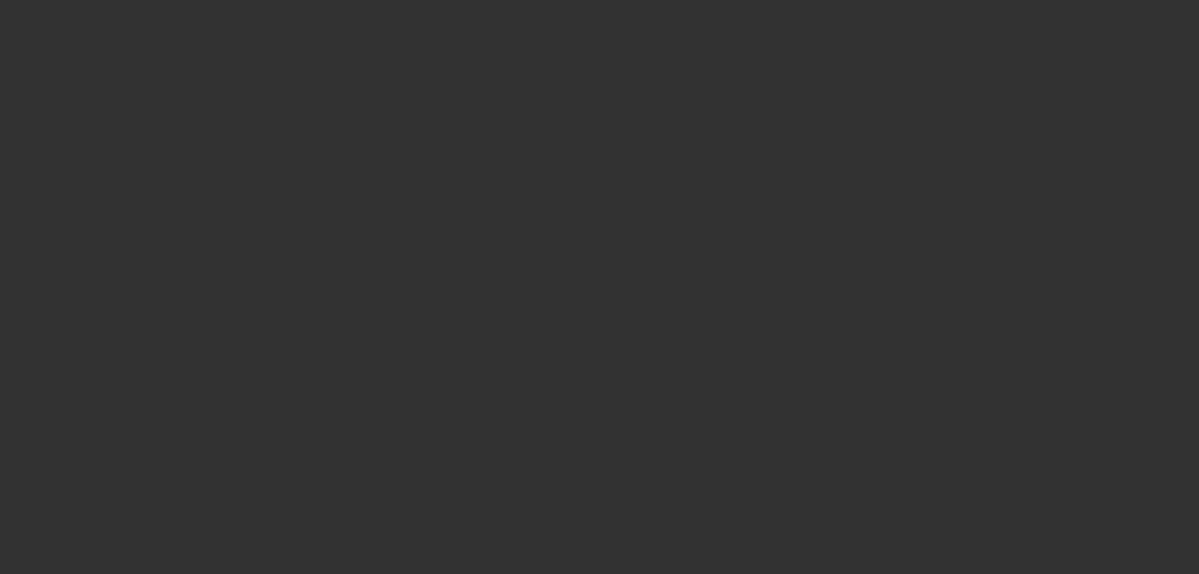
select select "6"
select select "0"
select select "2"
select select "0"
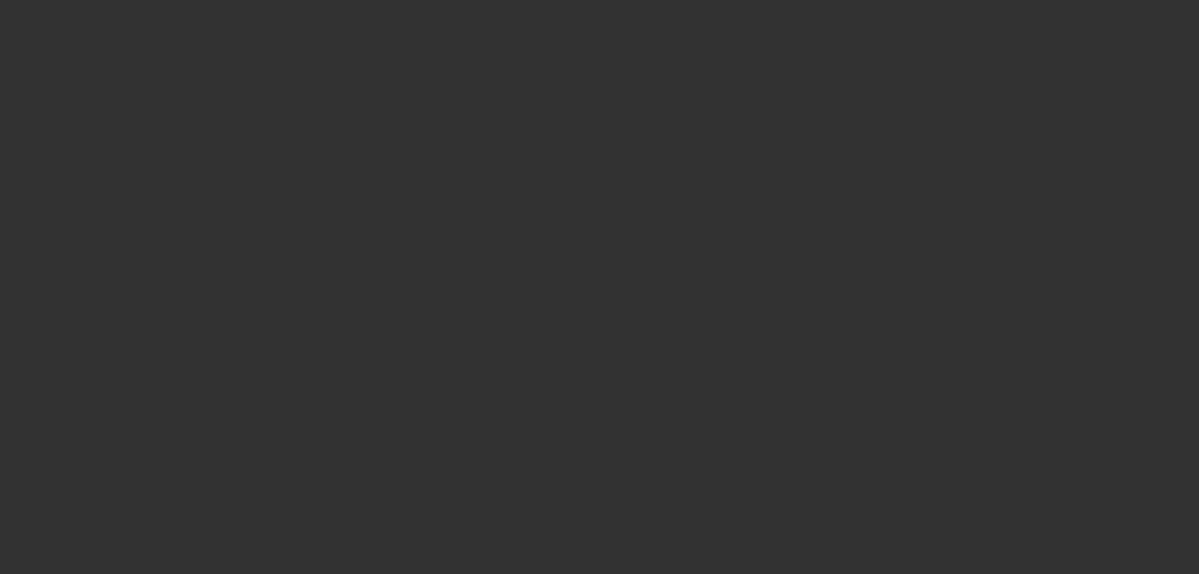
select select "6"
select select "0"
select select "2"
select select "0"
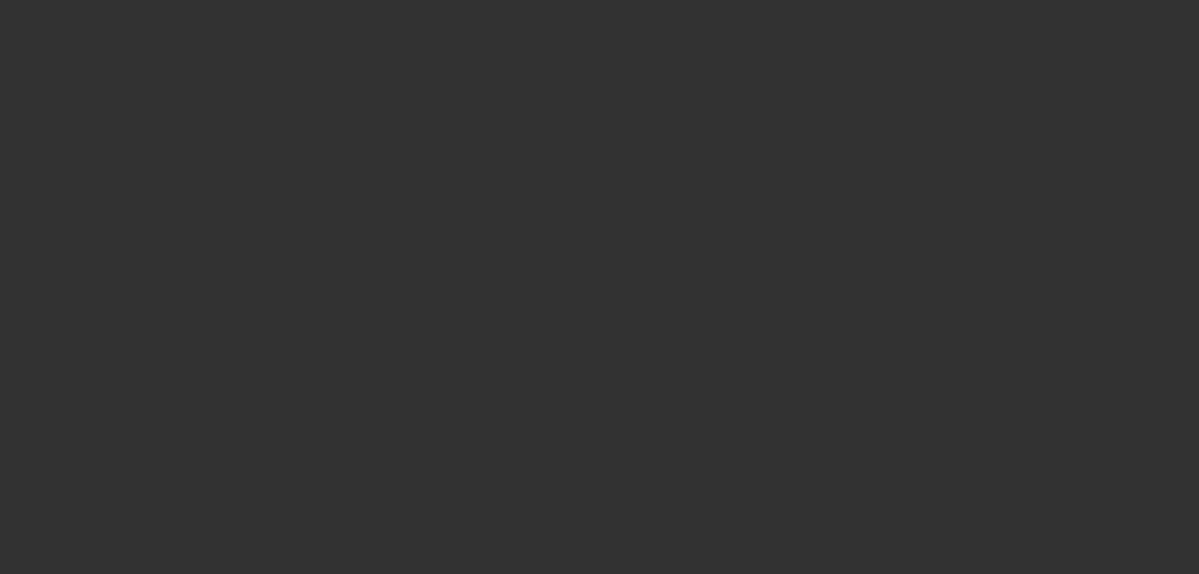
select select "6"
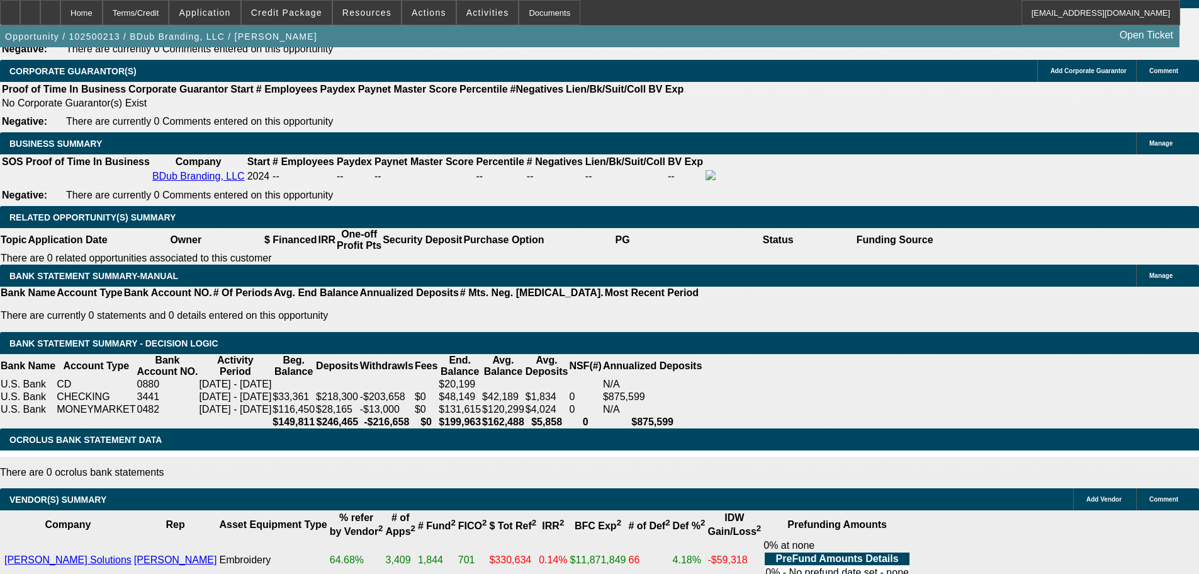
scroll to position [2078, 0]
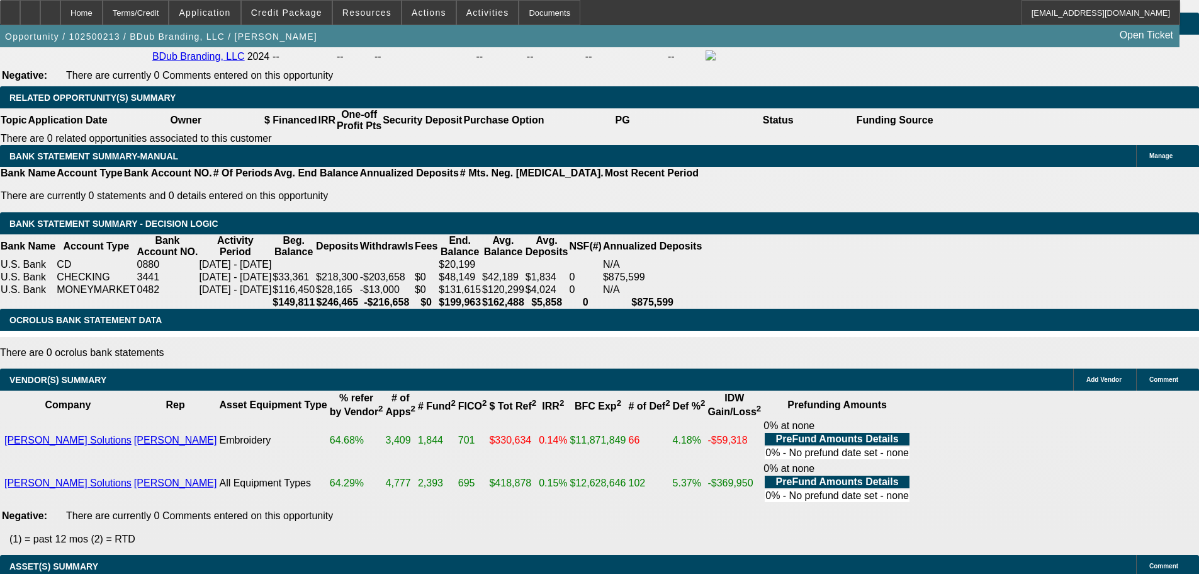
select select "3"
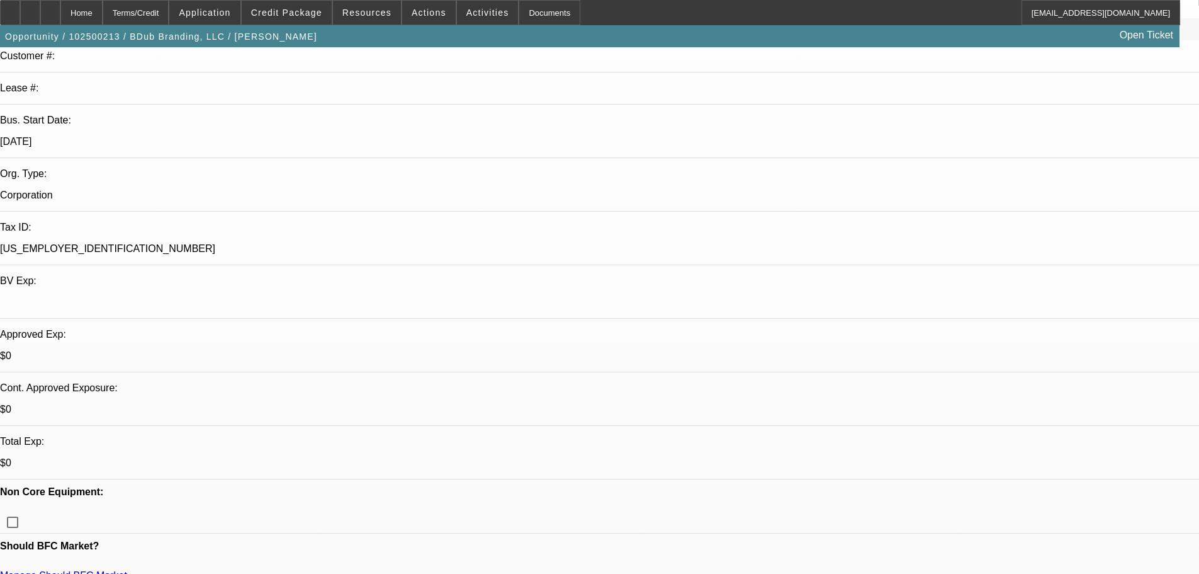
scroll to position [441, 0]
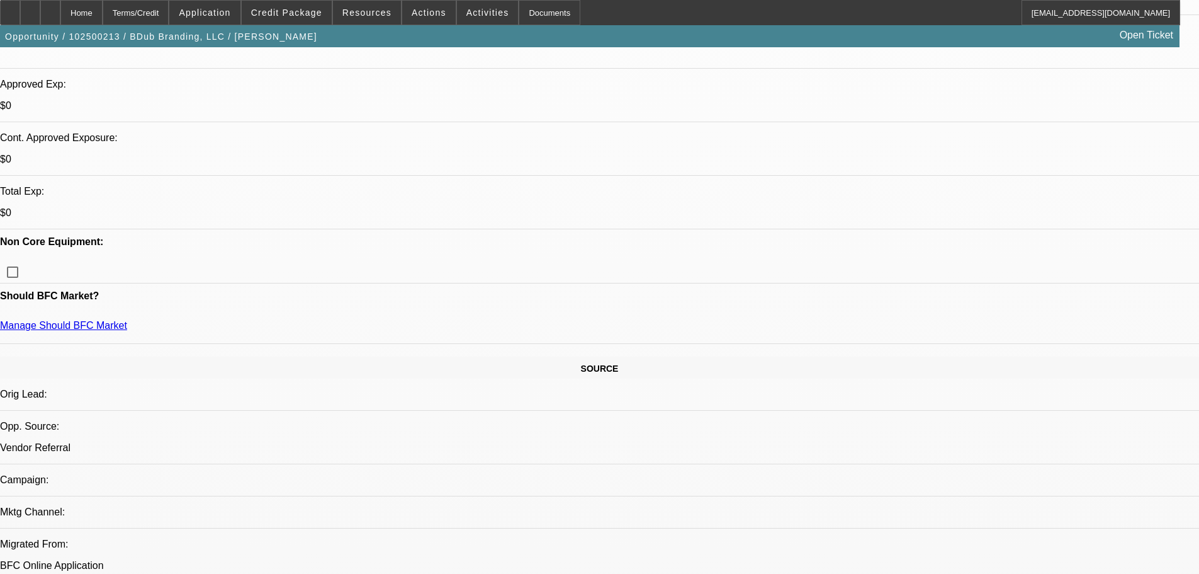
type textarea "HERES THE APPROVAL WITH $20,000 UPFRONT- GOOD LUCK"
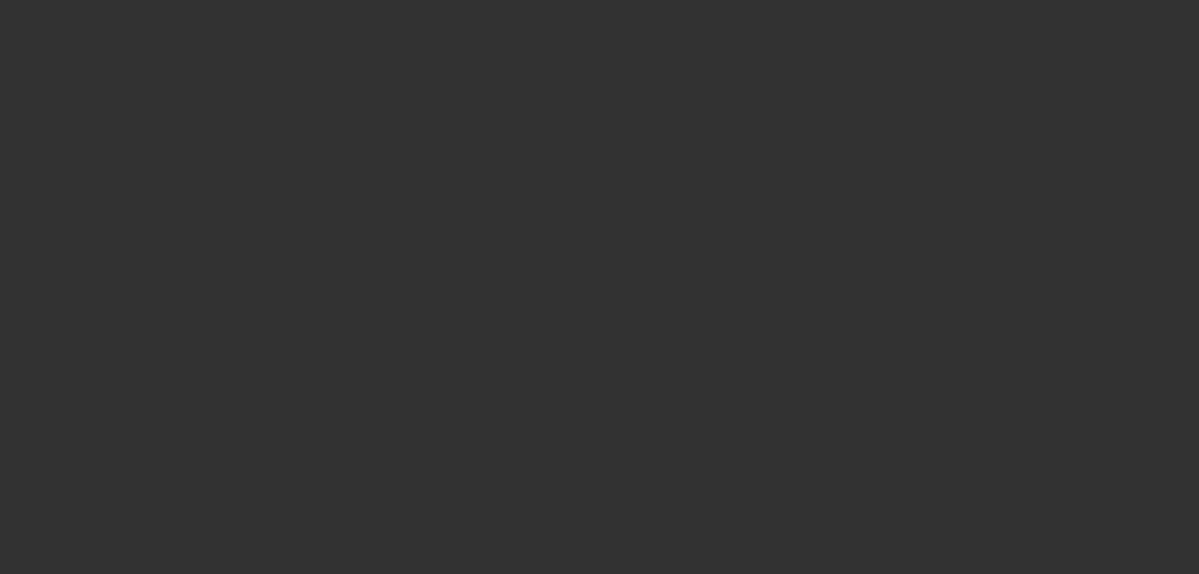
scroll to position [0, 0]
select select "0"
select select "2"
select select "0"
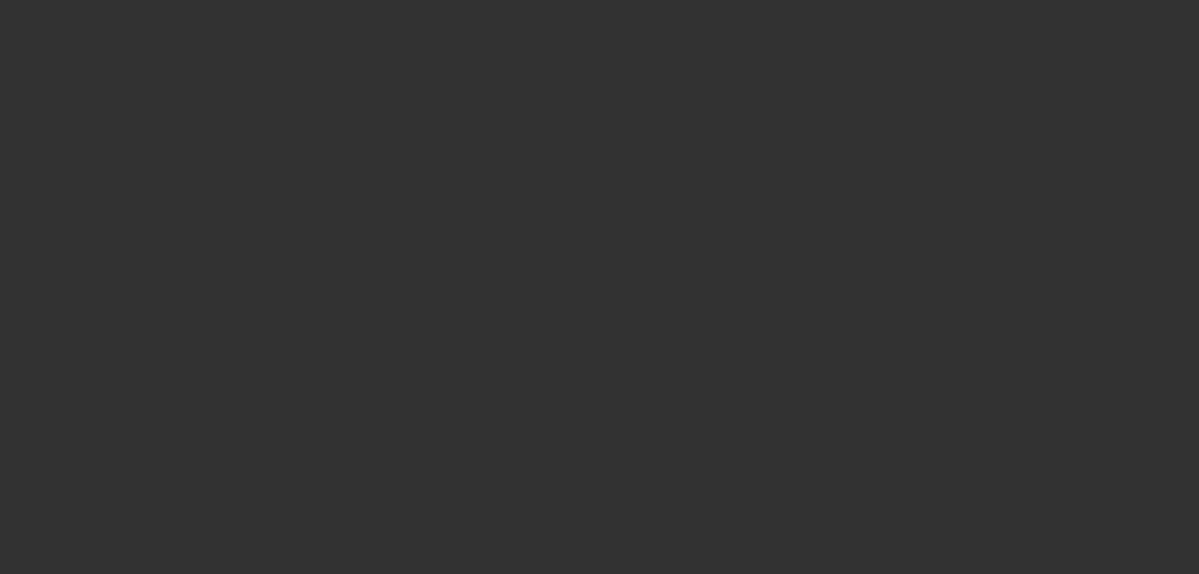
select select "6"
select select "0"
select select "2"
select select "0"
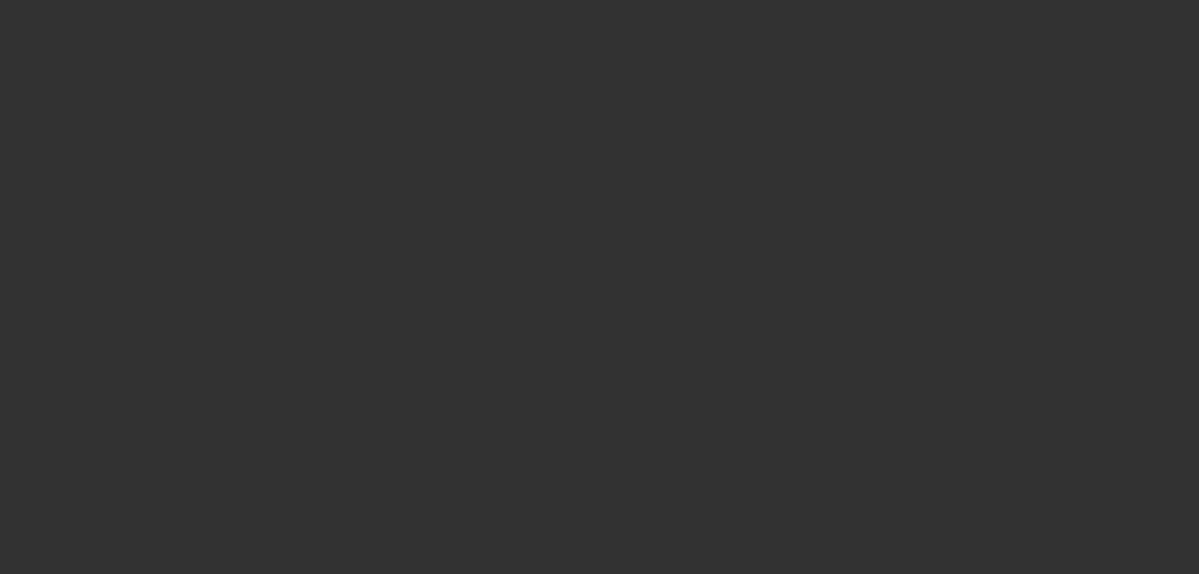
select select "6"
select select "0"
select select "2"
select select "0"
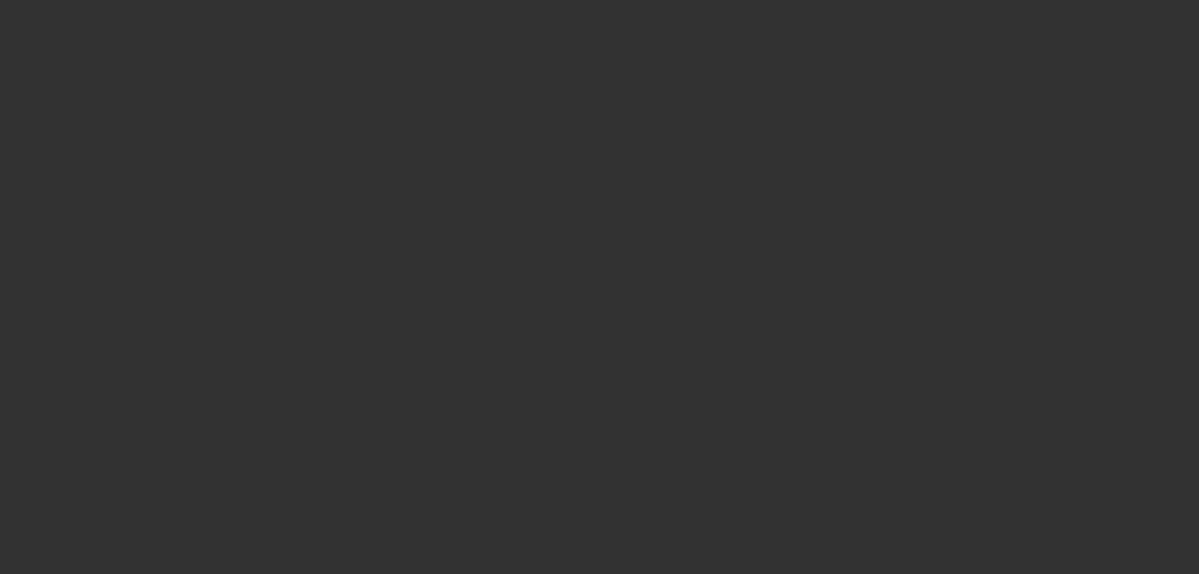
select select "6"
select select "0"
select select "2"
select select "0"
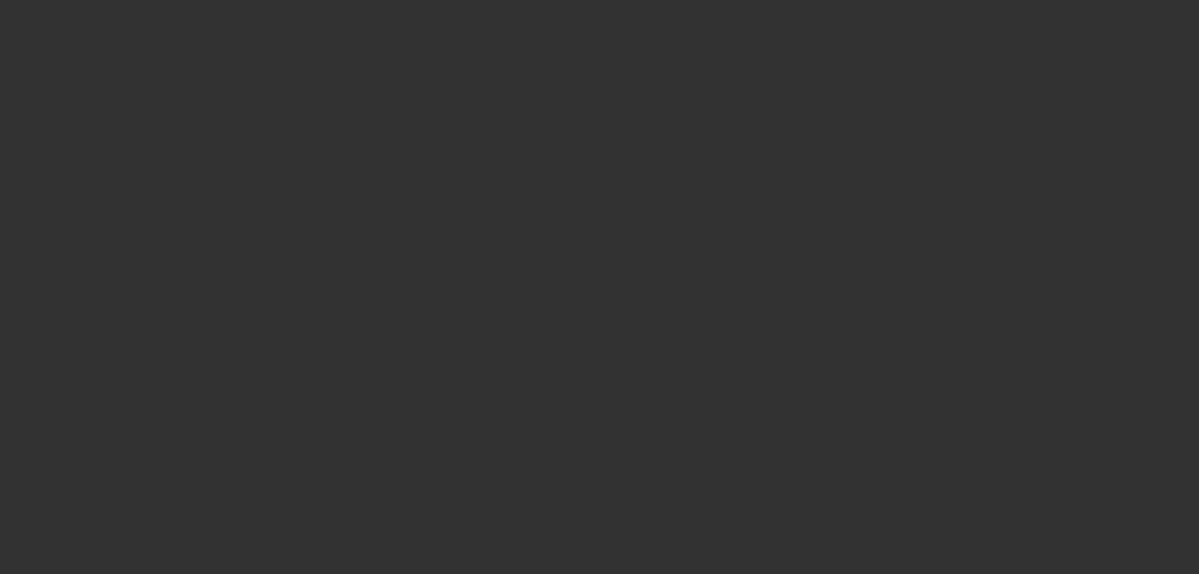
select select "6"
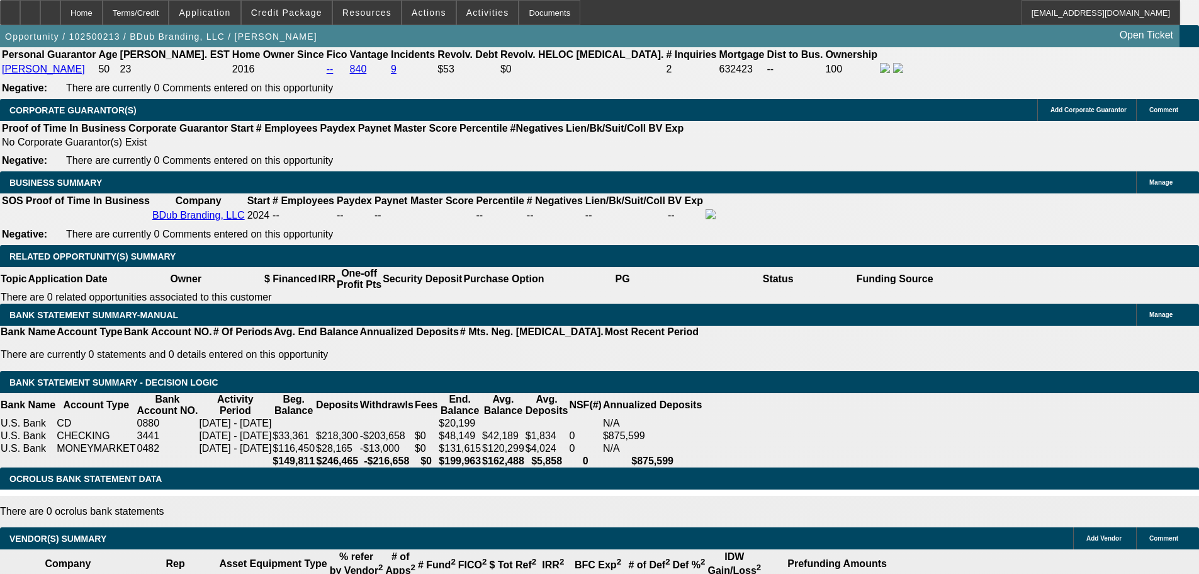
scroll to position [2203, 0]
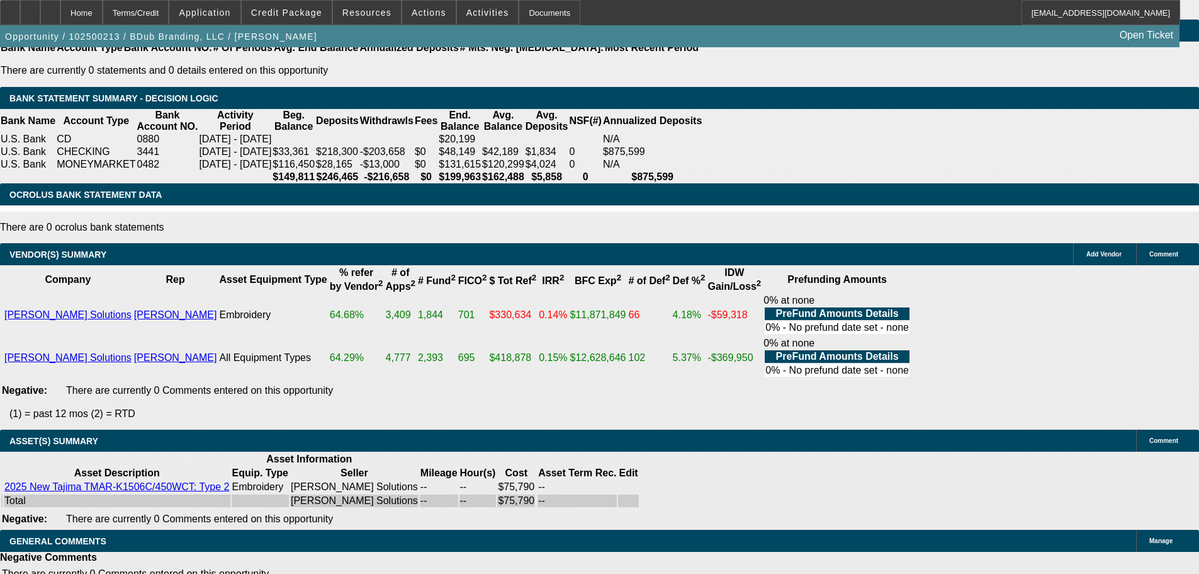
select select "3"
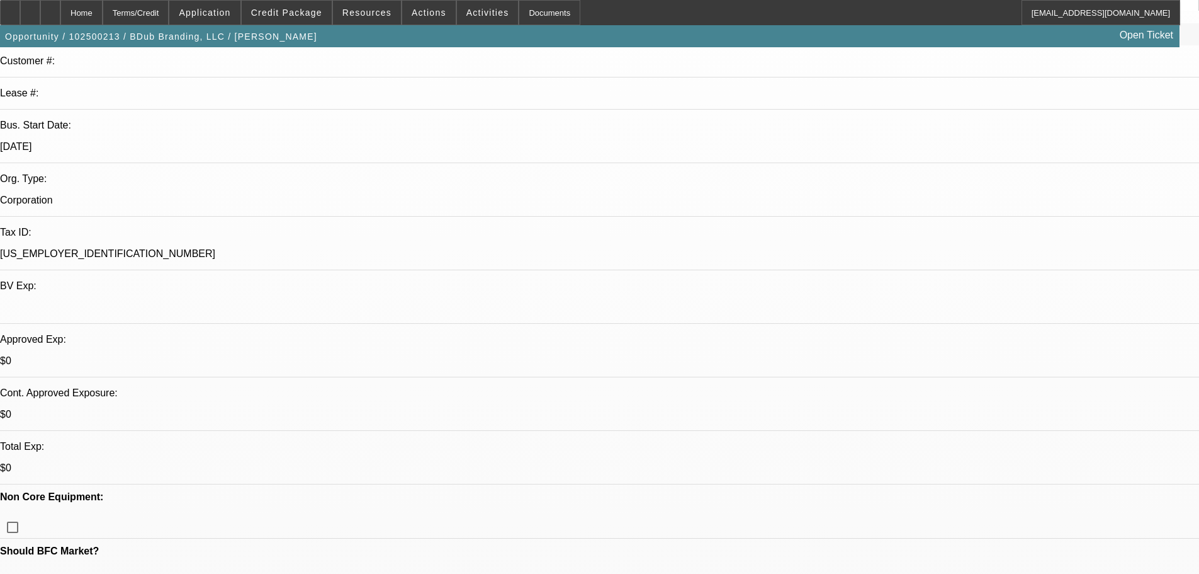
scroll to position [378, 0]
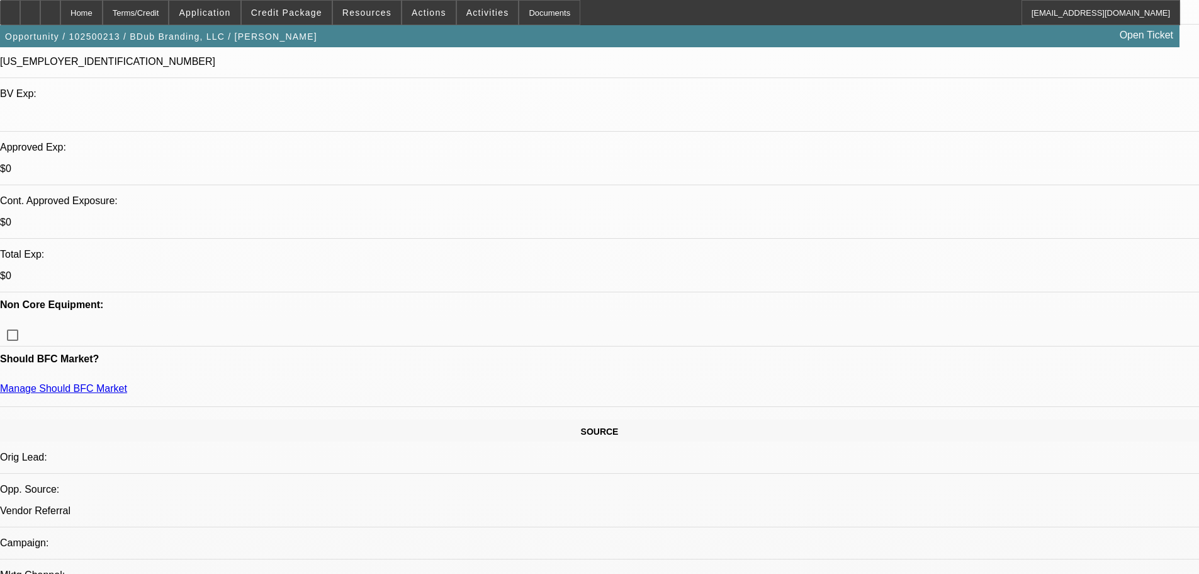
type textarea "GOOD LUCK"
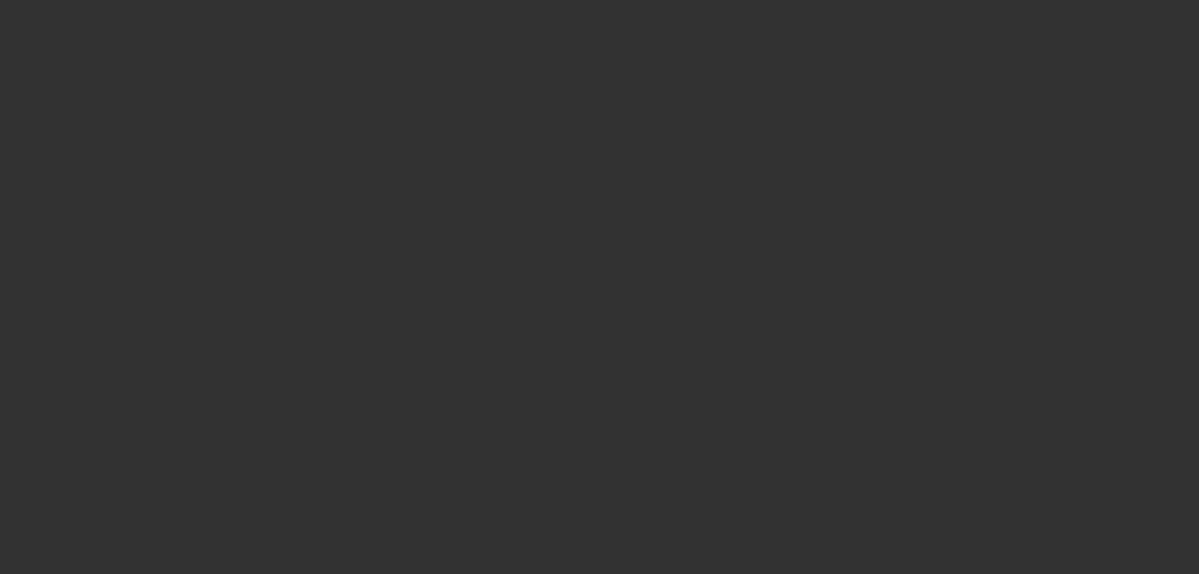
scroll to position [0, 0]
select select "0"
select select "2"
select select "0"
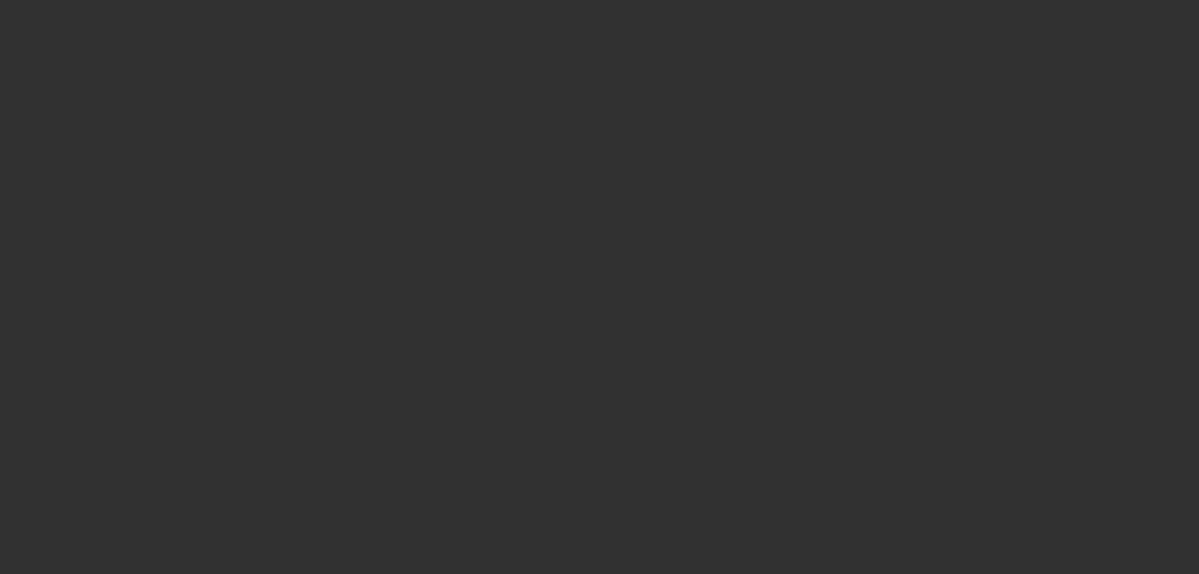
select select "6"
select select "0"
select select "2"
select select "0"
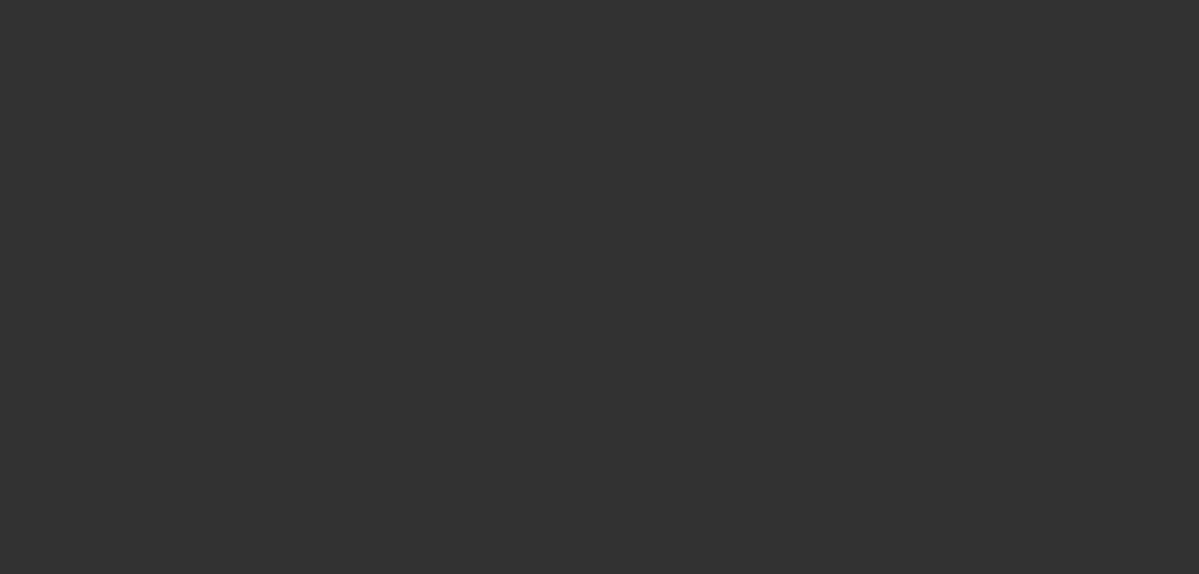
select select "6"
select select "0"
select select "2"
select select "0"
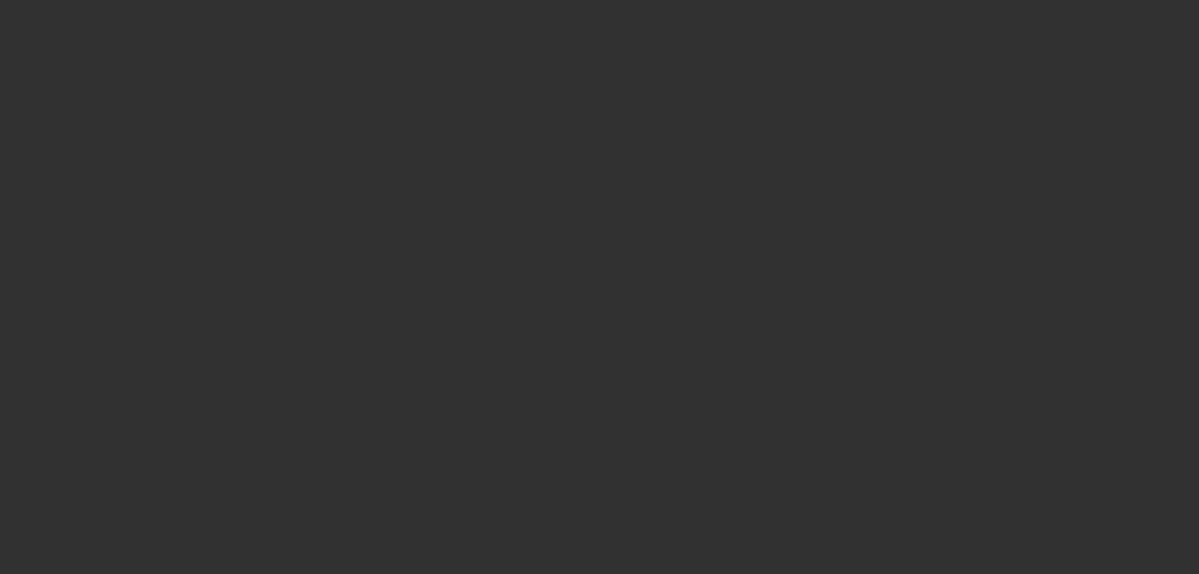
select select "6"
select select "0"
select select "2"
select select "0"
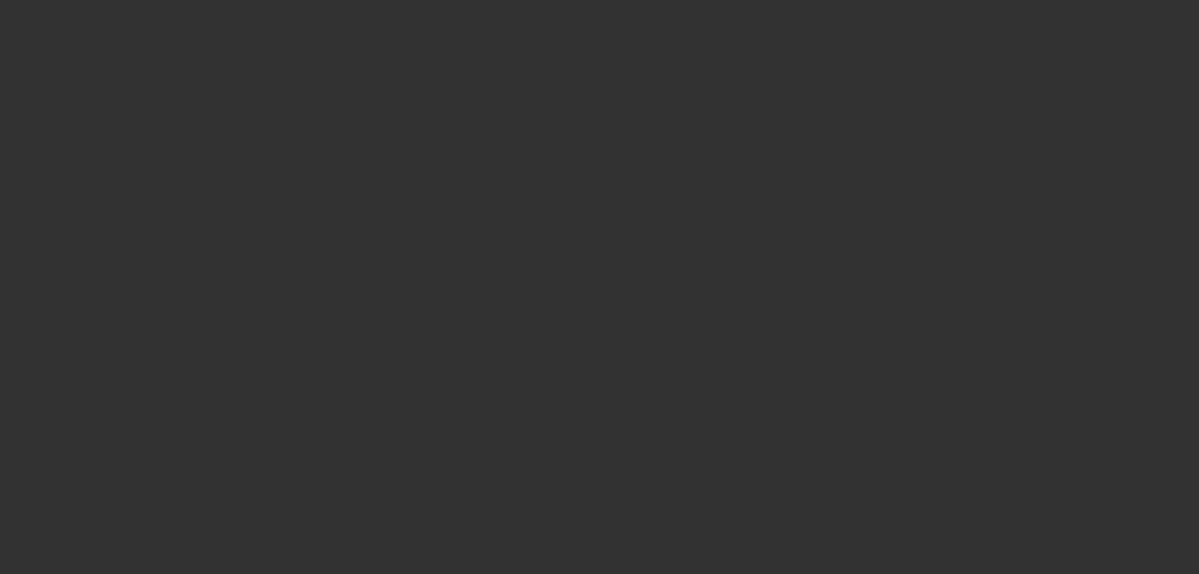
select select "6"
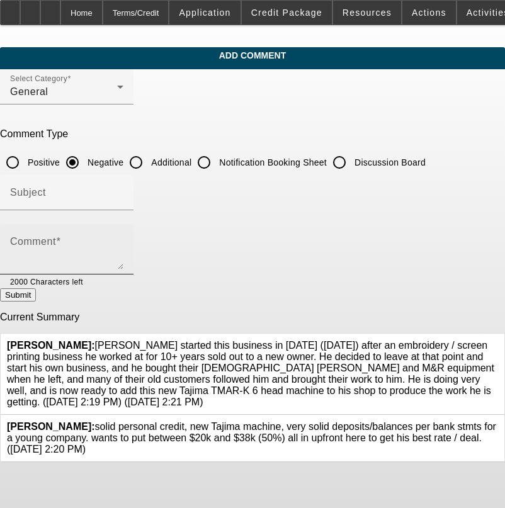
click at [81, 231] on div "Comment" at bounding box center [66, 249] width 113 height 50
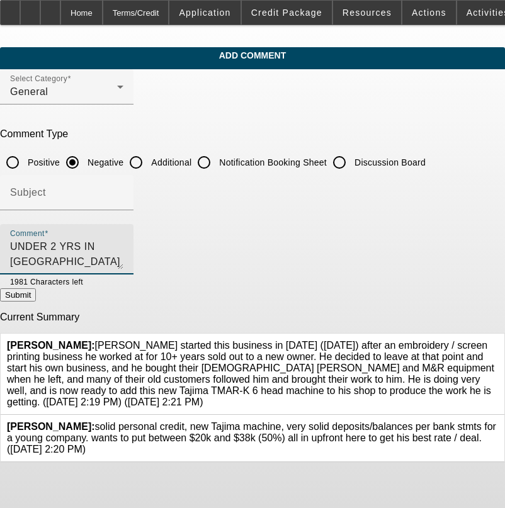
click at [118, 239] on textarea "UNDER 2 YRS IN [GEOGRAPHIC_DATA]" at bounding box center [66, 254] width 113 height 30
click at [123, 242] on textarea "UNDER 2 YRS IN [GEOGRAPHIC_DATA] ," at bounding box center [66, 254] width 113 height 30
click at [123, 244] on textarea "UNDER 2 YRS IN [GEOGRAPHIC_DATA] , 5K AIR," at bounding box center [66, 254] width 113 height 30
click at [123, 249] on textarea "UNDER 2 YRS IN [GEOGRAPHIC_DATA] , 5K AIR, MOST REV CLOSED, 1 OPEN CC," at bounding box center [66, 254] width 113 height 30
click at [123, 247] on textarea "UNDER 2 YRS IN [GEOGRAPHIC_DATA] , 5K AIR, MOST REV CLOSED, 1 OPEN CC, OLDER FO…" at bounding box center [66, 254] width 113 height 30
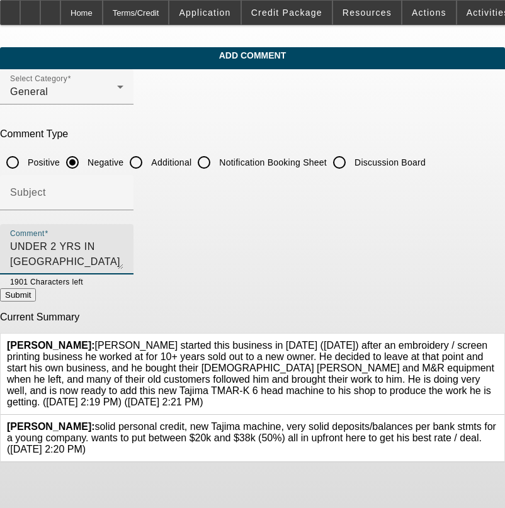
type textarea "UNDER 2 YRS IN [GEOGRAPHIC_DATA] , 5K AIR, MOST REV CLOSED, 1 OPEN CC, OLDER FO…"
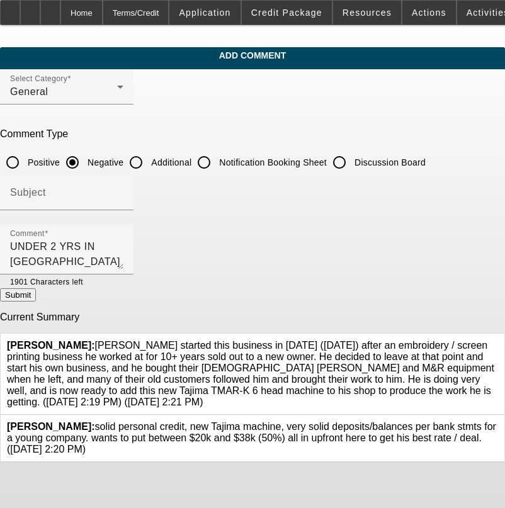
click at [36, 300] on button "Submit" at bounding box center [18, 294] width 36 height 13
